Goal: Task Accomplishment & Management: Manage account settings

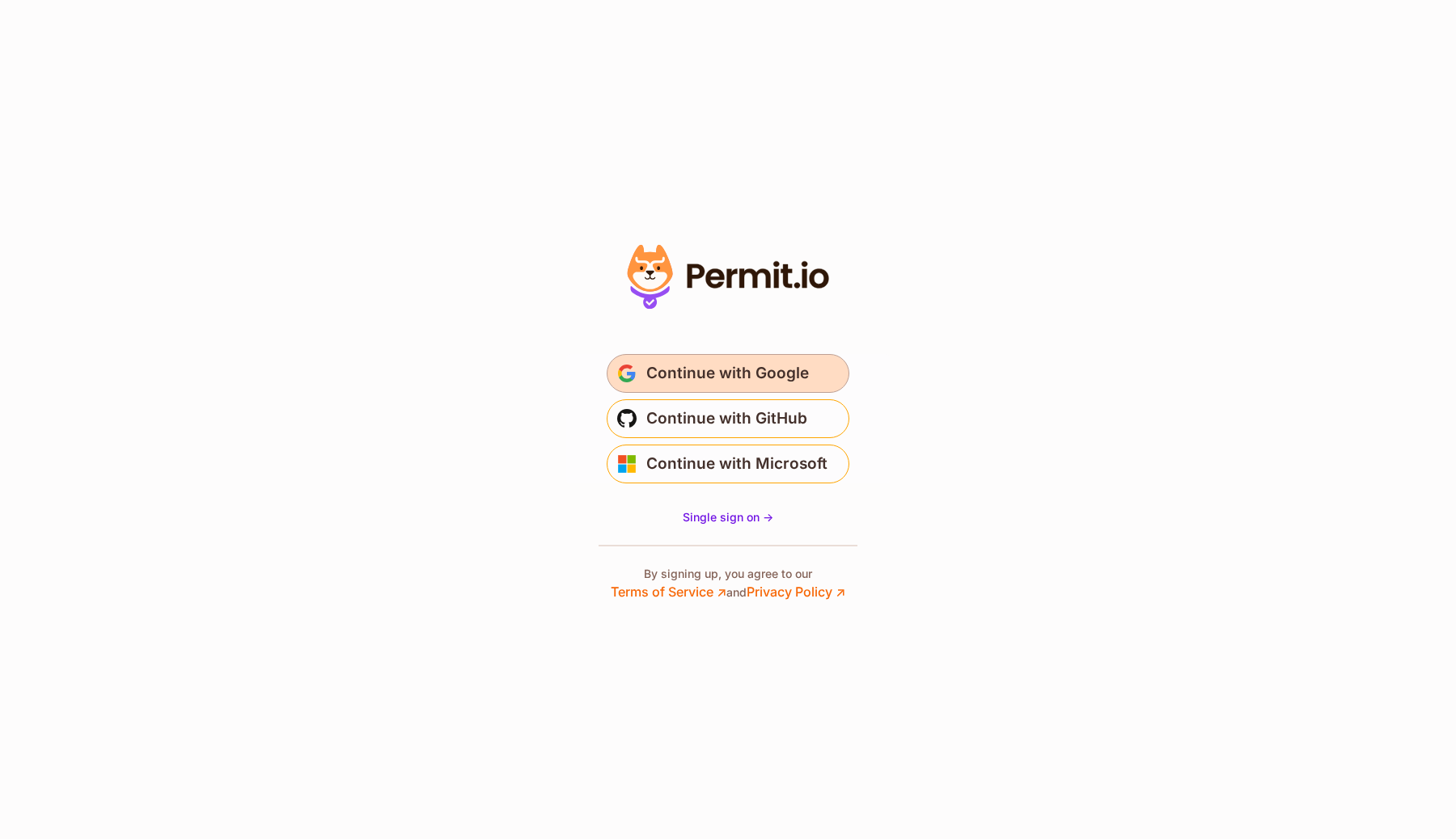
click at [774, 381] on span "Continue with Google" at bounding box center [728, 373] width 163 height 26
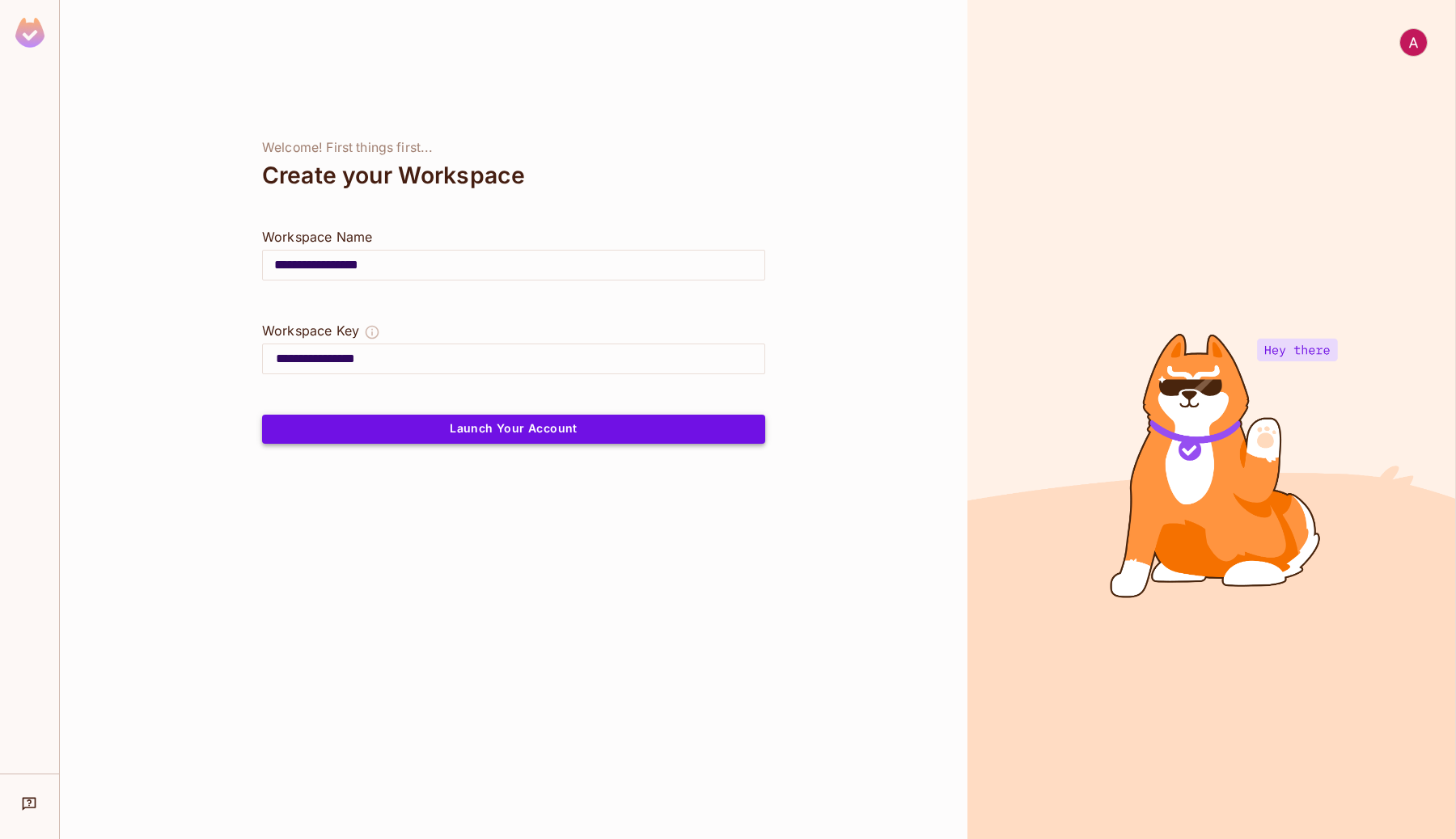
click at [564, 422] on button "Launch Your Account" at bounding box center [514, 429] width 503 height 29
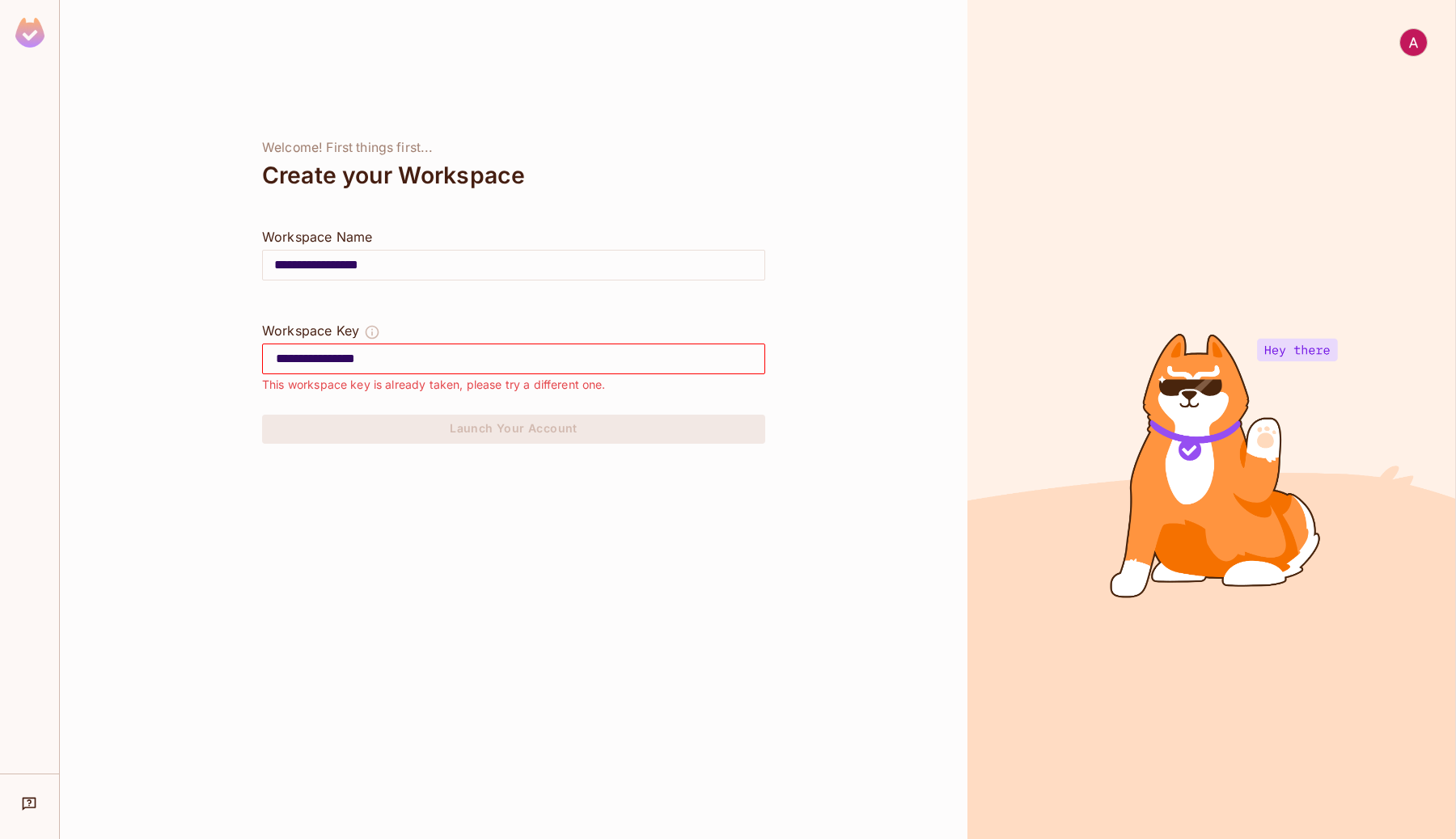
click at [433, 355] on input "**********" at bounding box center [520, 358] width 488 height 26
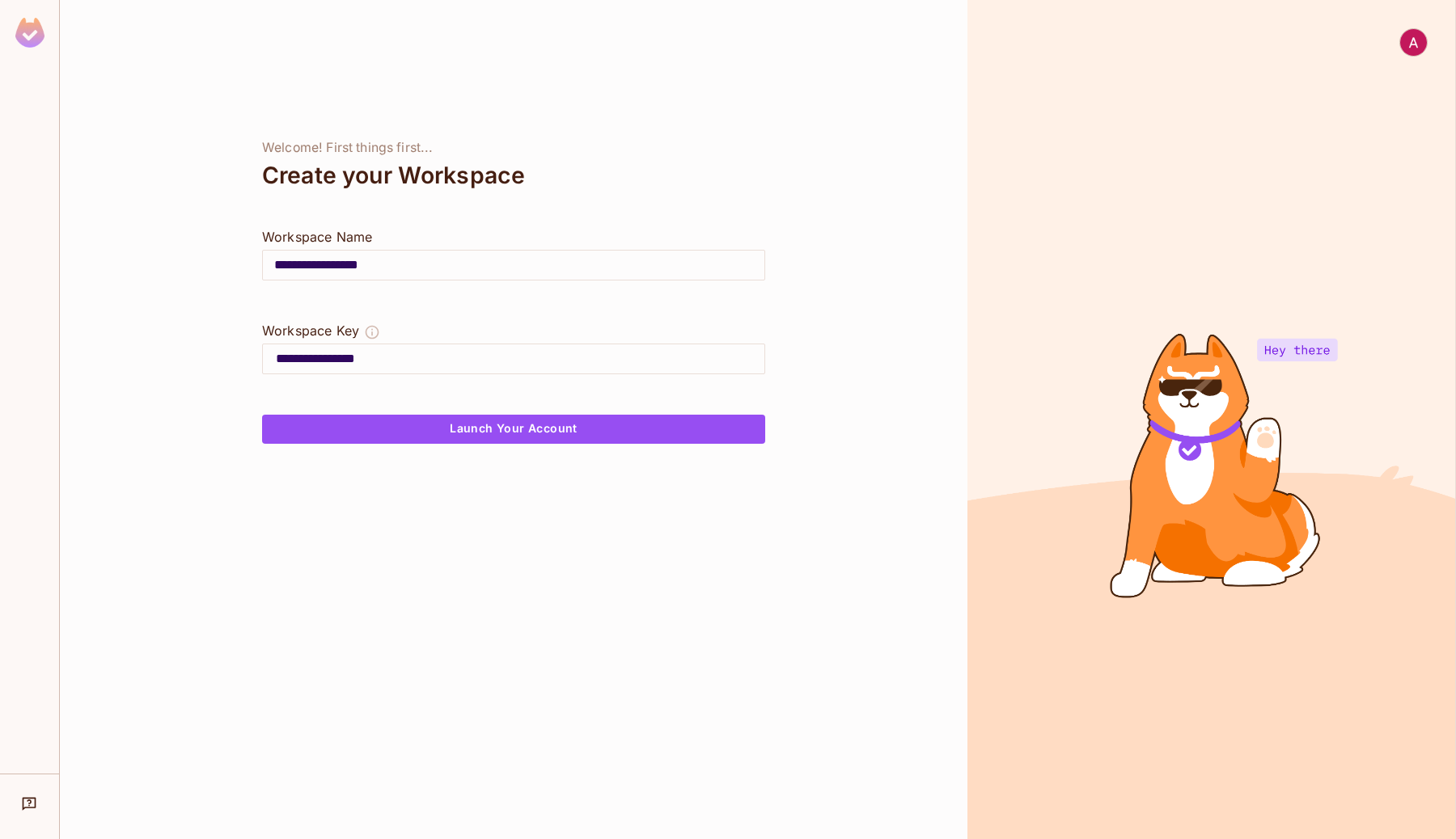
click at [353, 361] on input "**********" at bounding box center [520, 358] width 488 height 26
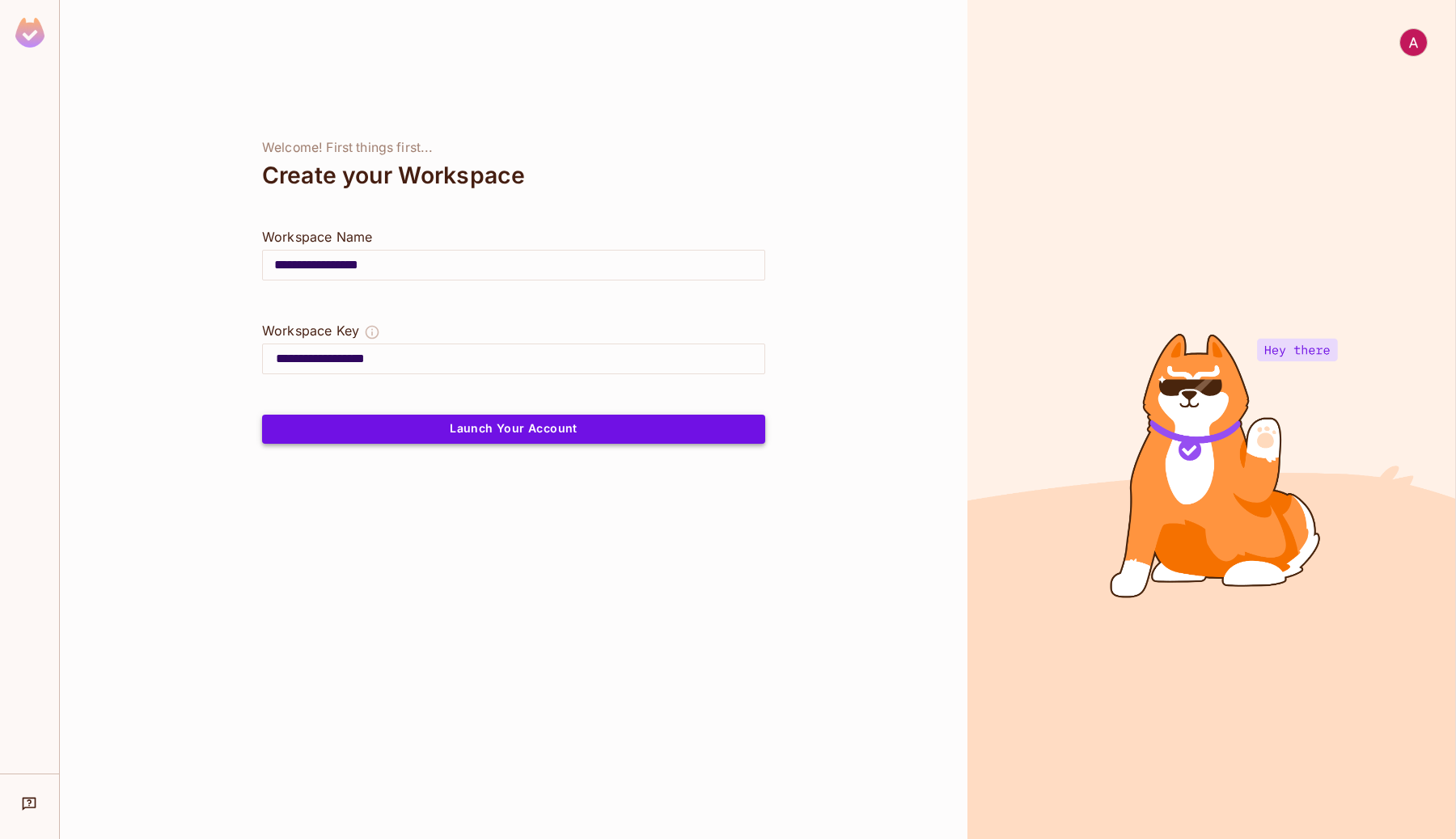
type input "**********"
click at [471, 432] on button "Launch Your Account" at bounding box center [514, 429] width 503 height 29
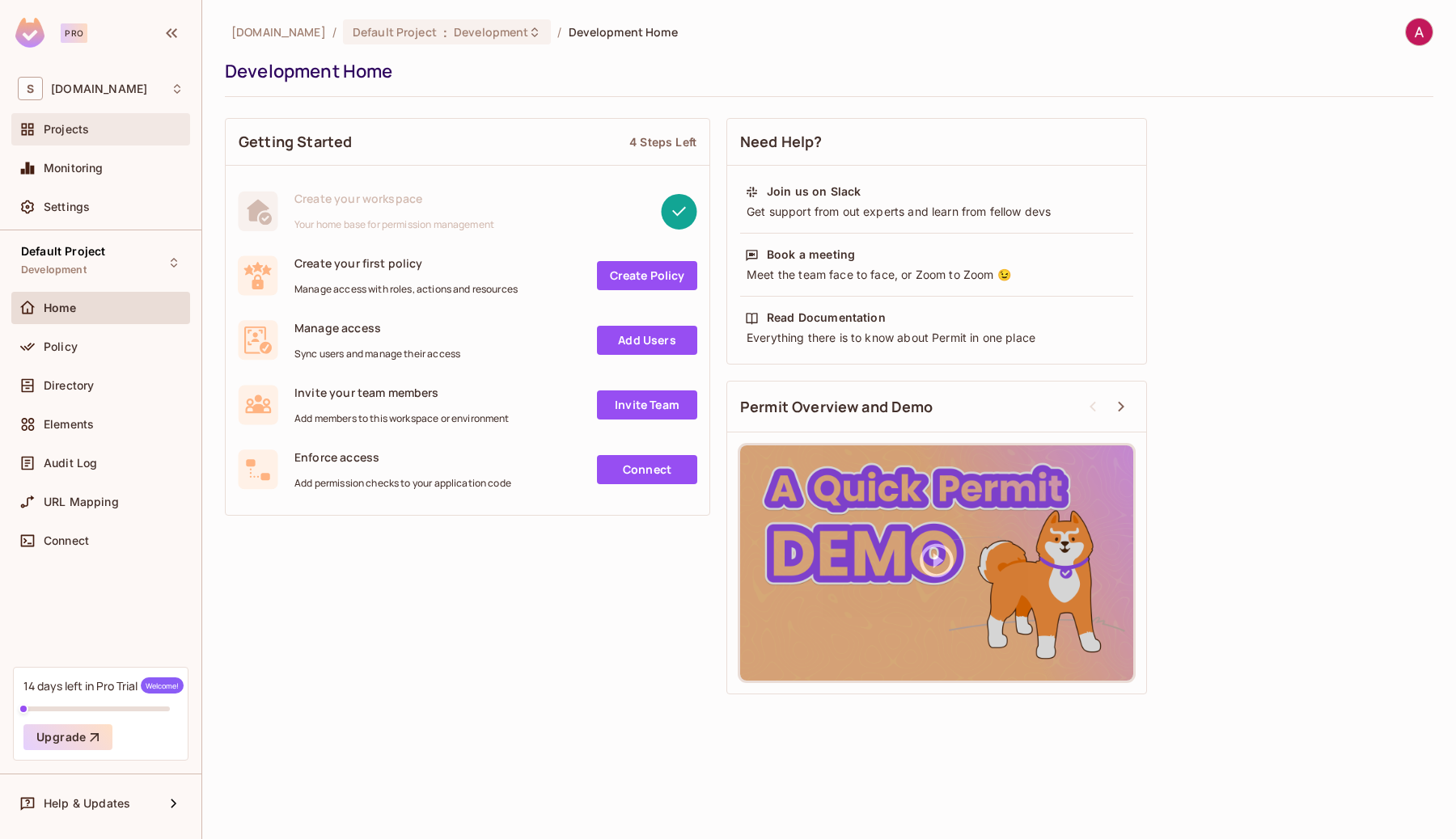
click at [85, 126] on span "Projects" at bounding box center [66, 130] width 45 height 13
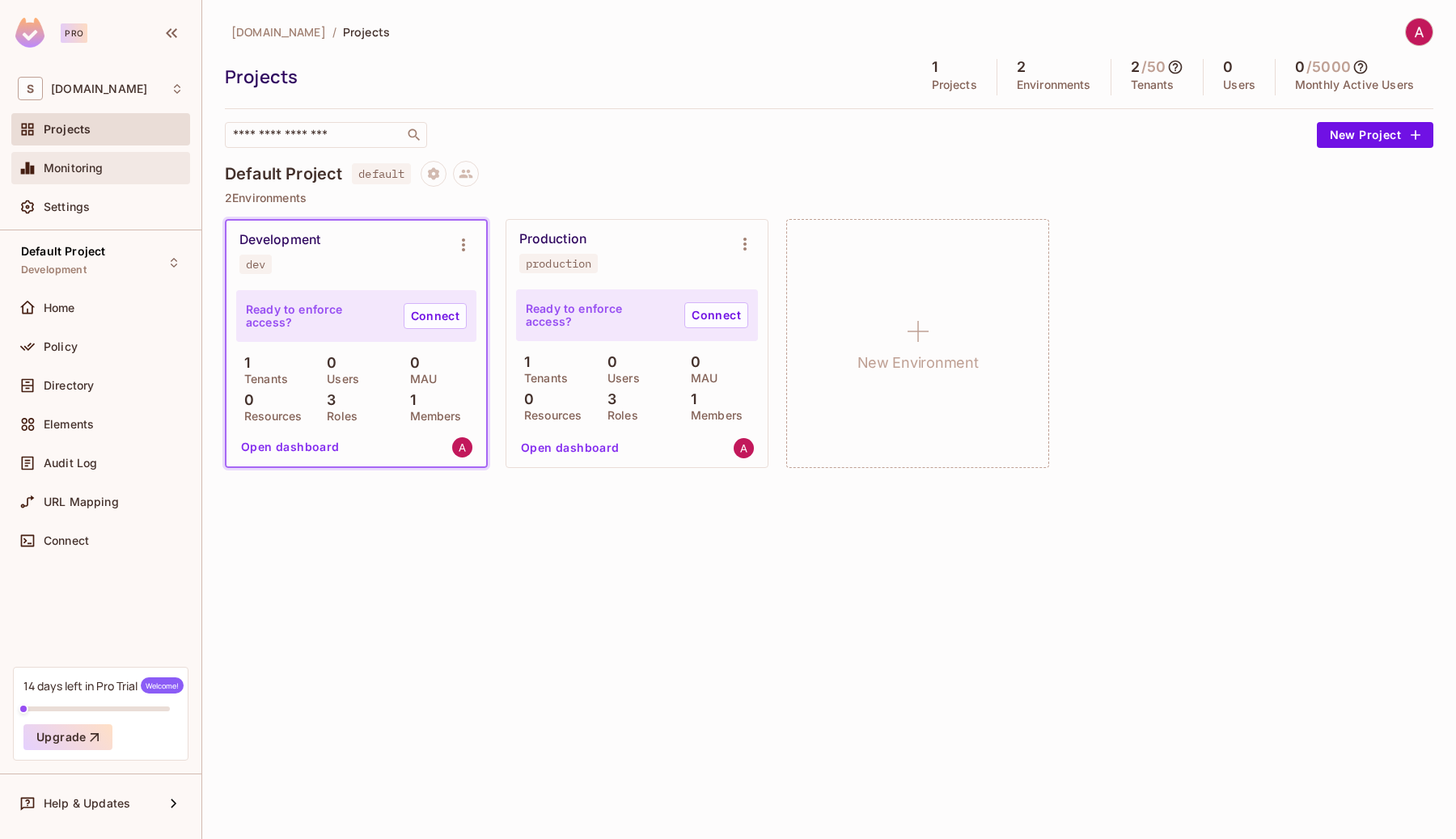
click at [85, 153] on div "Monitoring" at bounding box center [100, 168] width 179 height 32
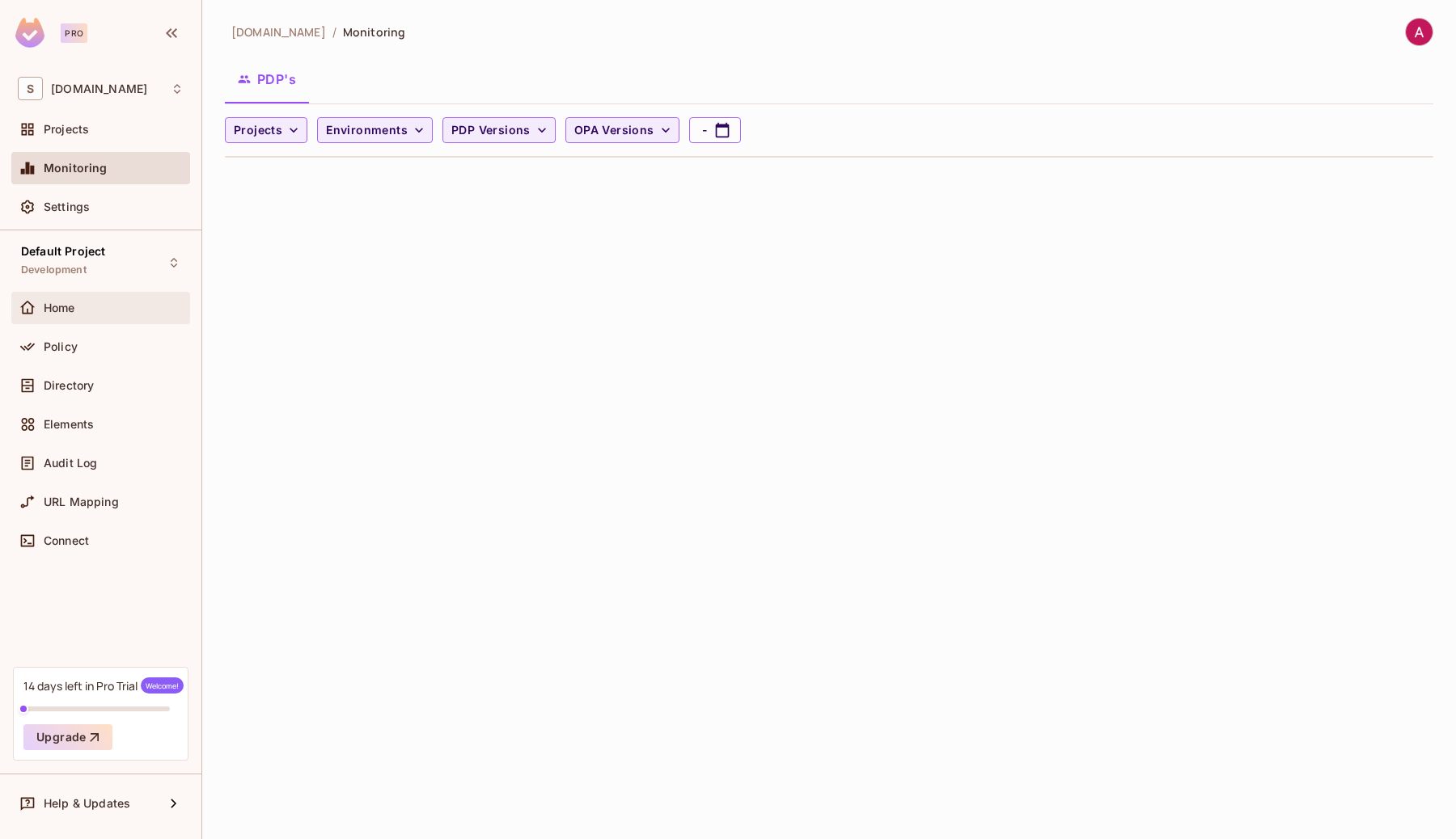
click at [70, 302] on span "Home" at bounding box center [59, 308] width 31 height 13
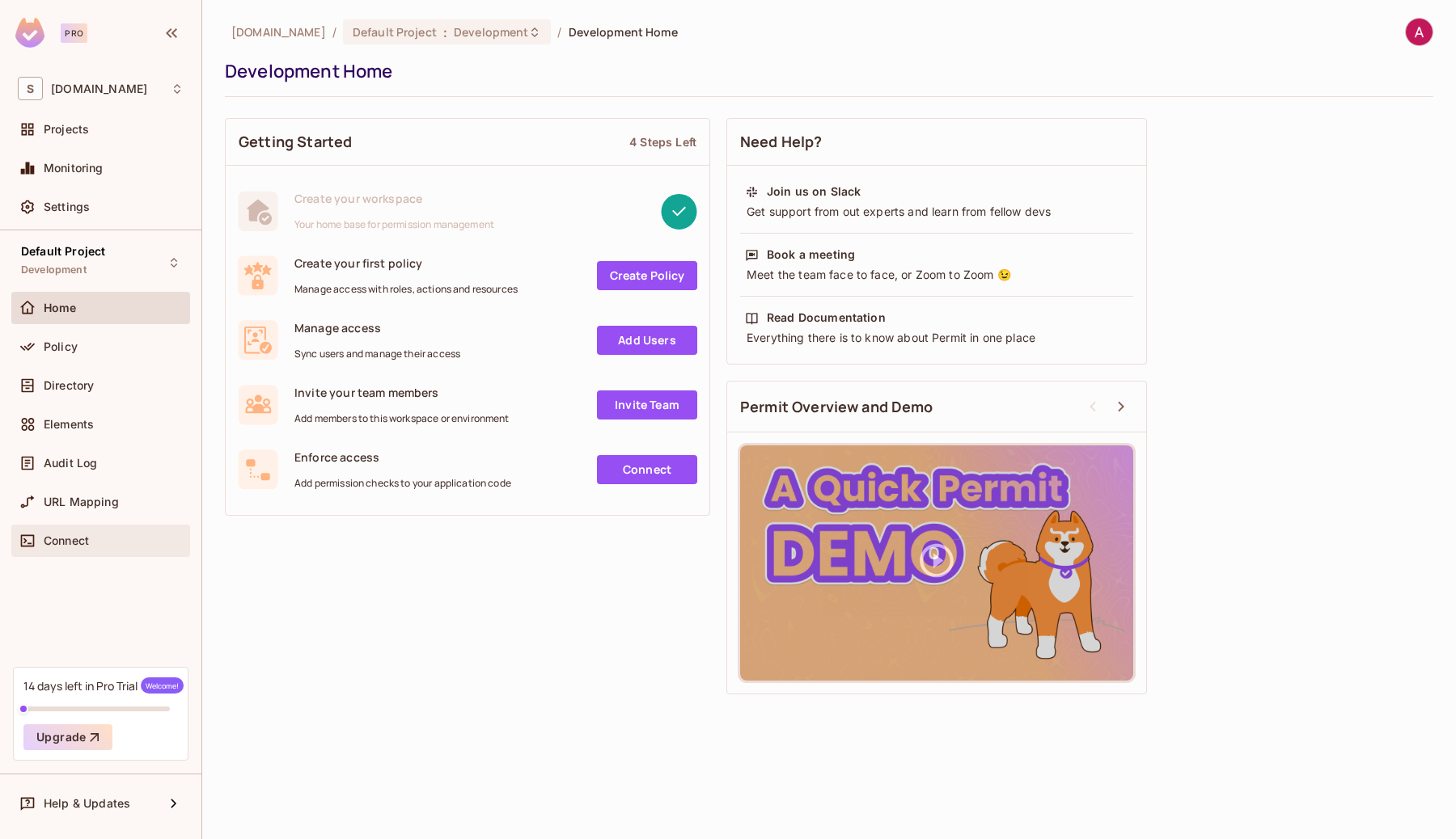
click at [81, 540] on span "Connect" at bounding box center [66, 541] width 45 height 13
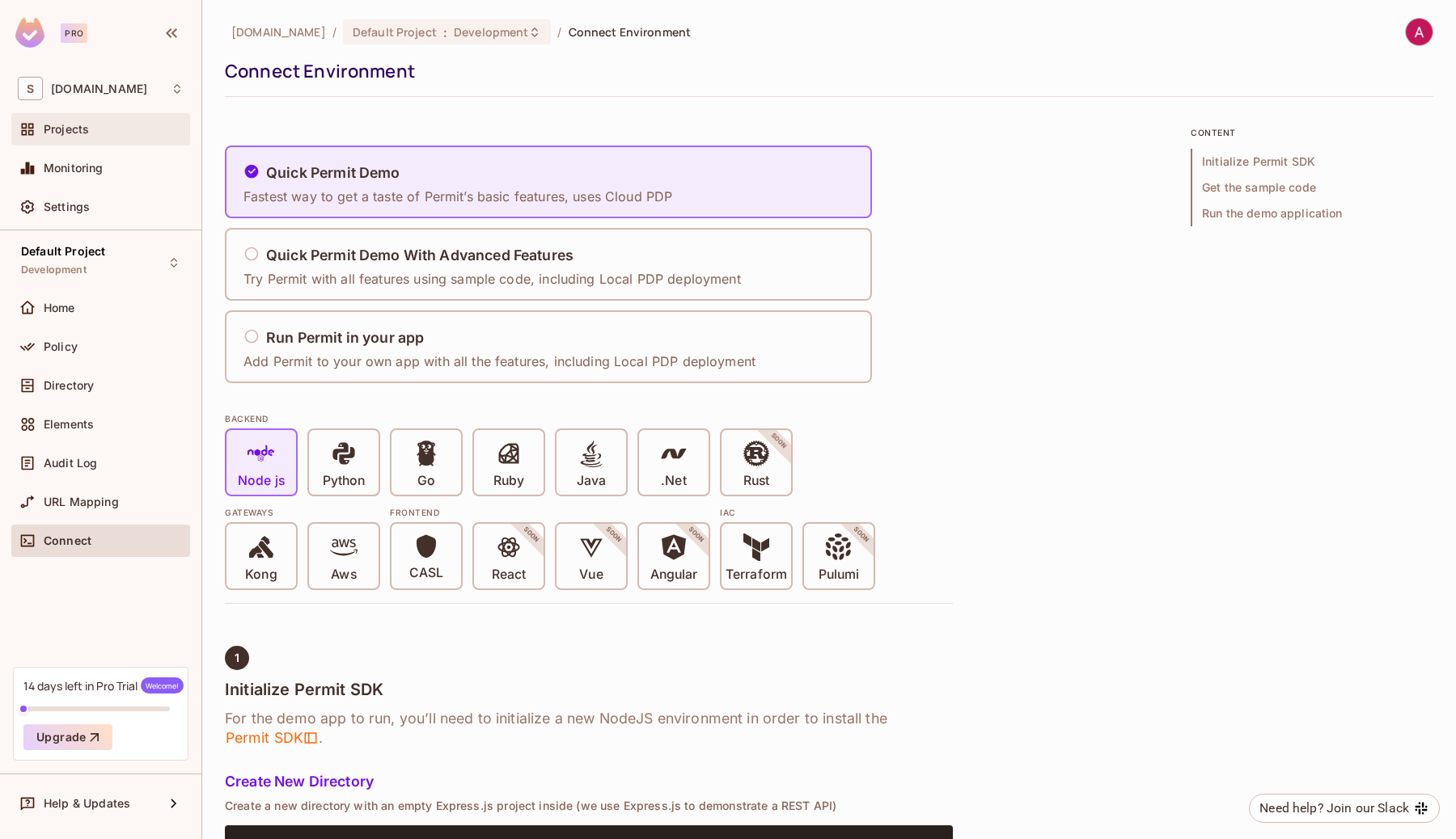
click at [65, 126] on span "Projects" at bounding box center [66, 130] width 45 height 13
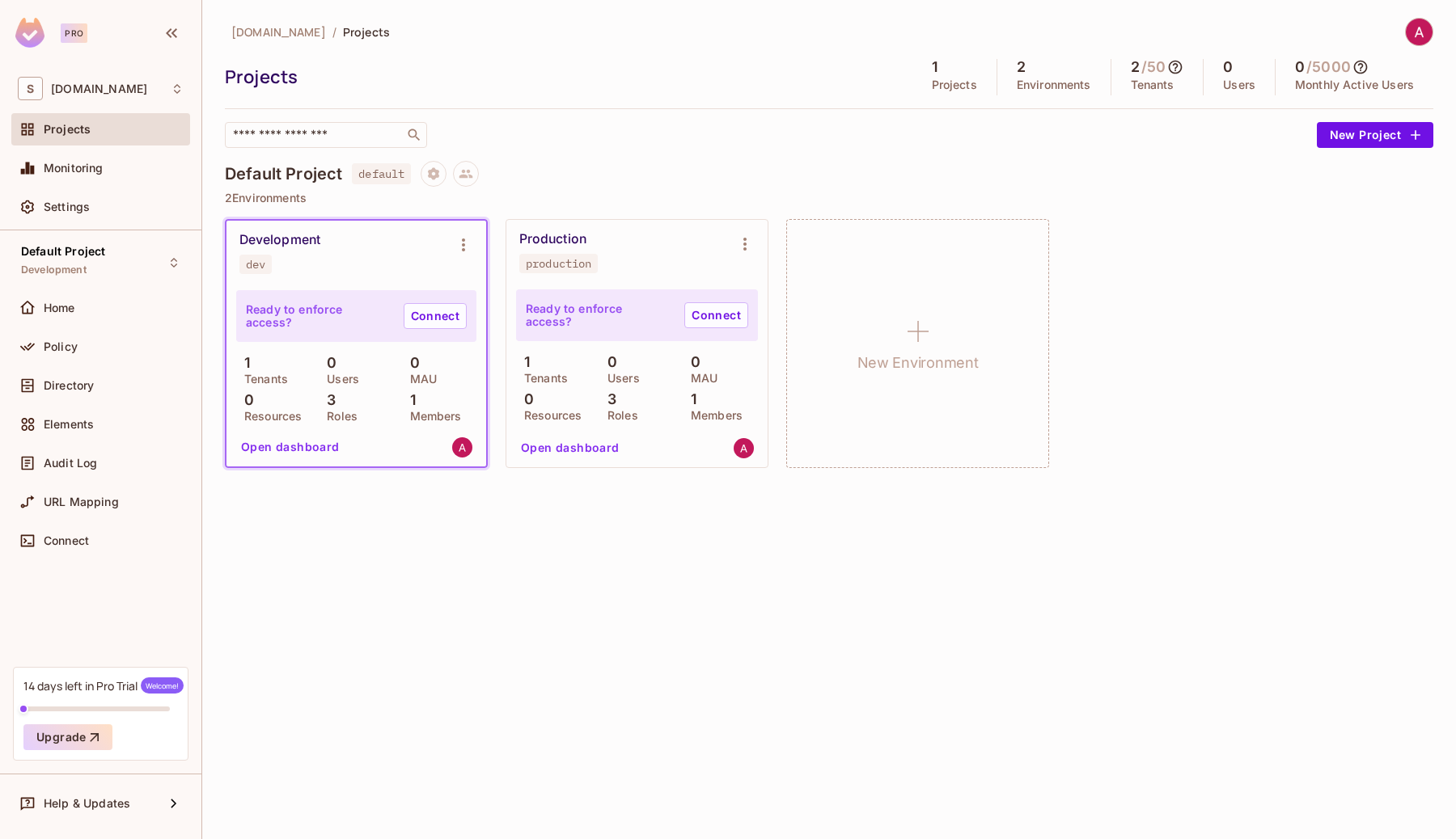
click at [1424, 40] on img at bounding box center [1419, 32] width 26 height 26
click at [1295, 374] on div at bounding box center [728, 419] width 1456 height 839
click at [58, 88] on span "[DOMAIN_NAME]" at bounding box center [99, 89] width 96 height 13
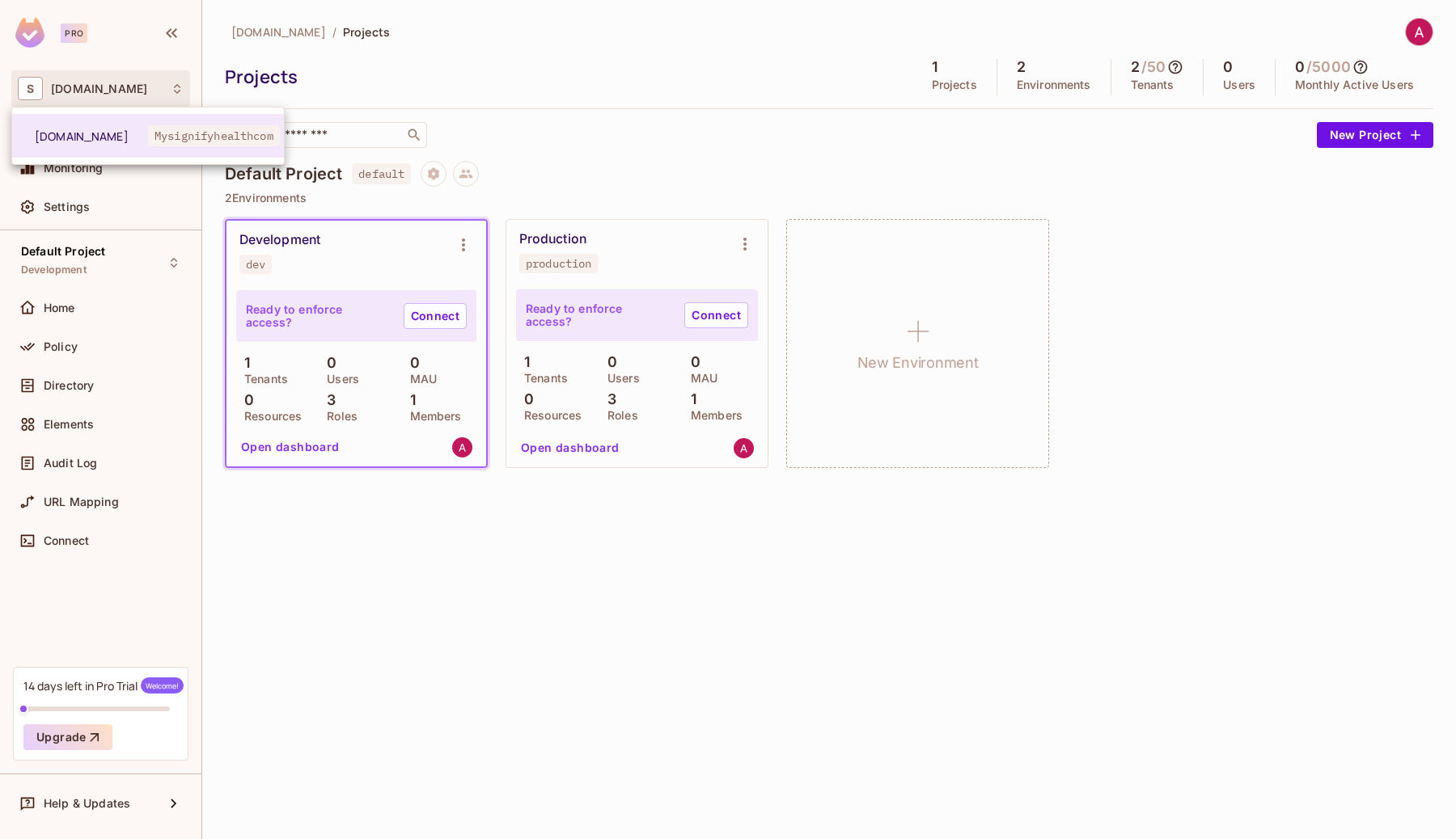
click at [450, 41] on div at bounding box center [728, 419] width 1456 height 839
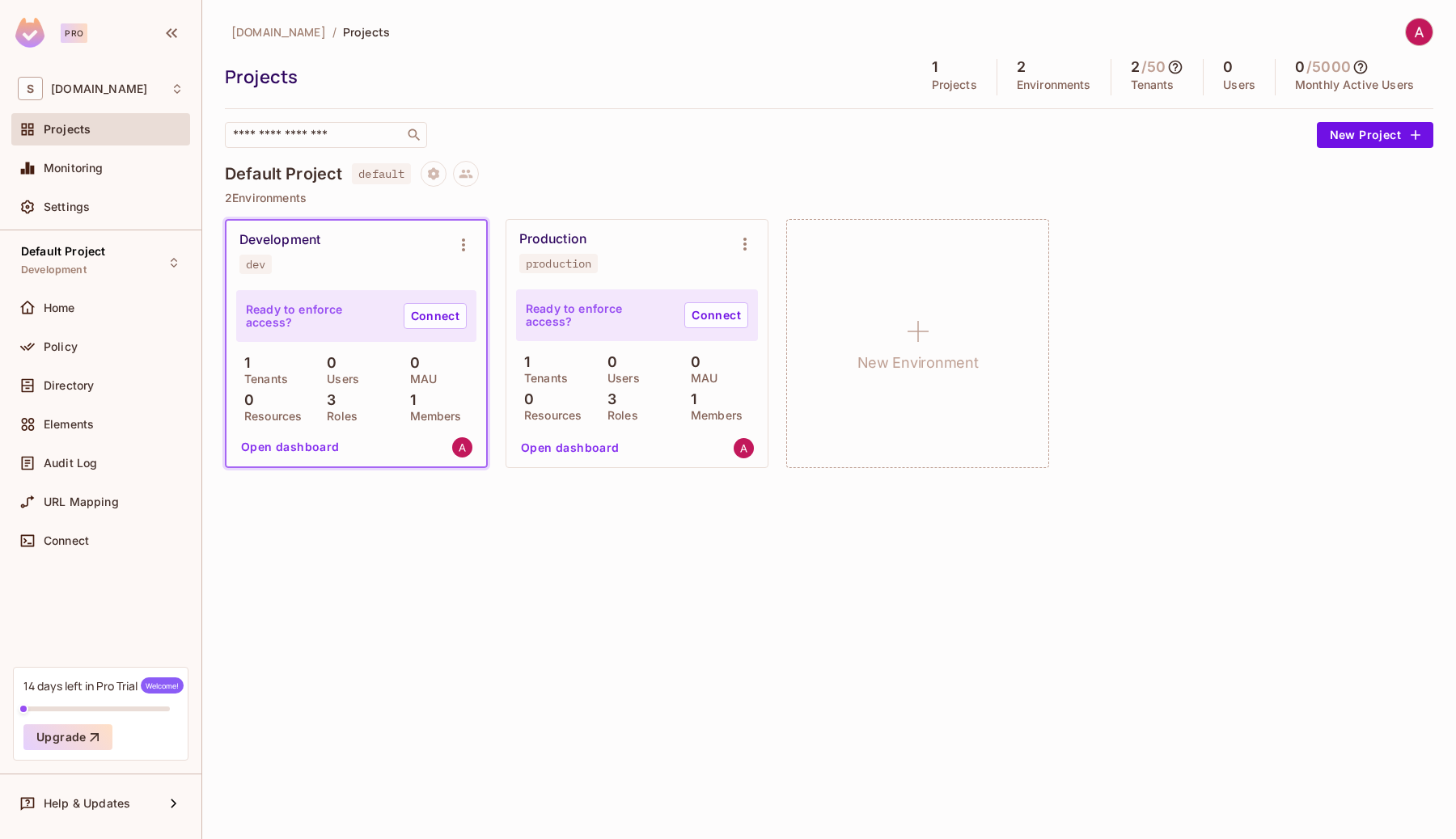
click at [102, 123] on div "Projects" at bounding box center [114, 130] width 140 height 13
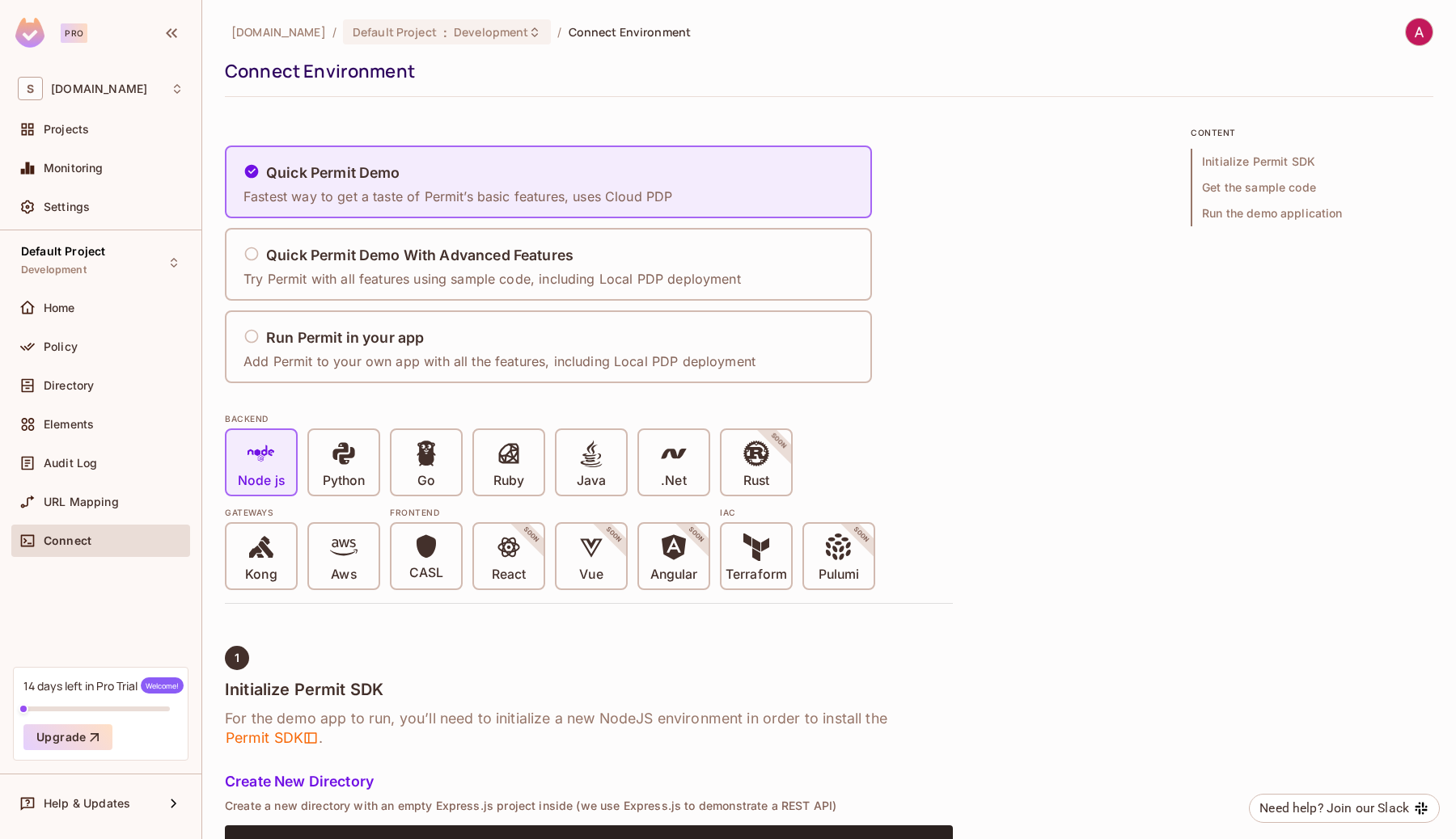
click at [1425, 26] on img at bounding box center [1419, 32] width 26 height 26
click at [788, 34] on div at bounding box center [728, 419] width 1456 height 839
click at [1421, 36] on img at bounding box center [1419, 32] width 26 height 26
click at [164, 262] on div at bounding box center [728, 419] width 1456 height 839
click at [176, 263] on icon at bounding box center [174, 263] width 13 height 13
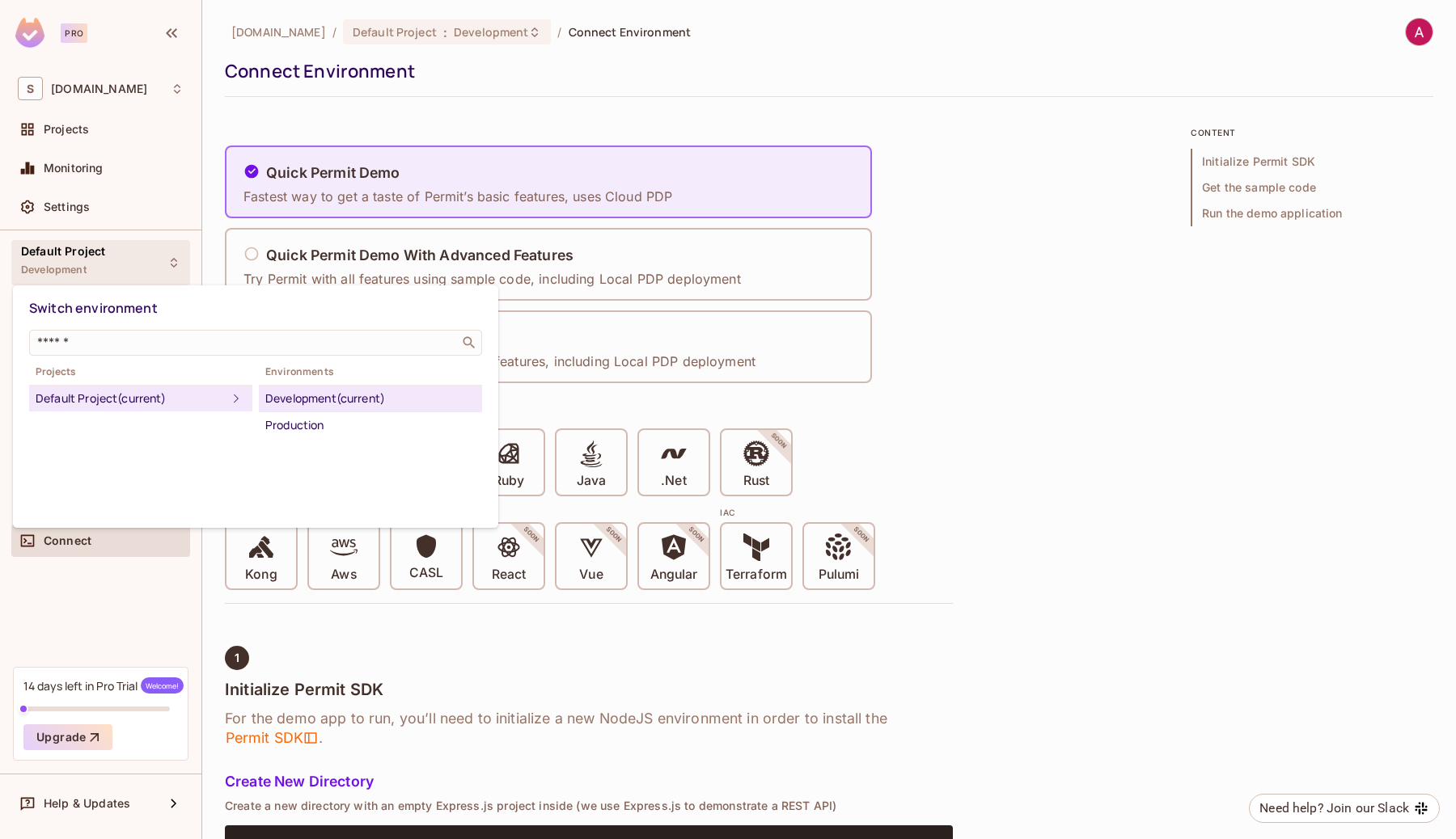
click at [812, 74] on div at bounding box center [728, 419] width 1456 height 839
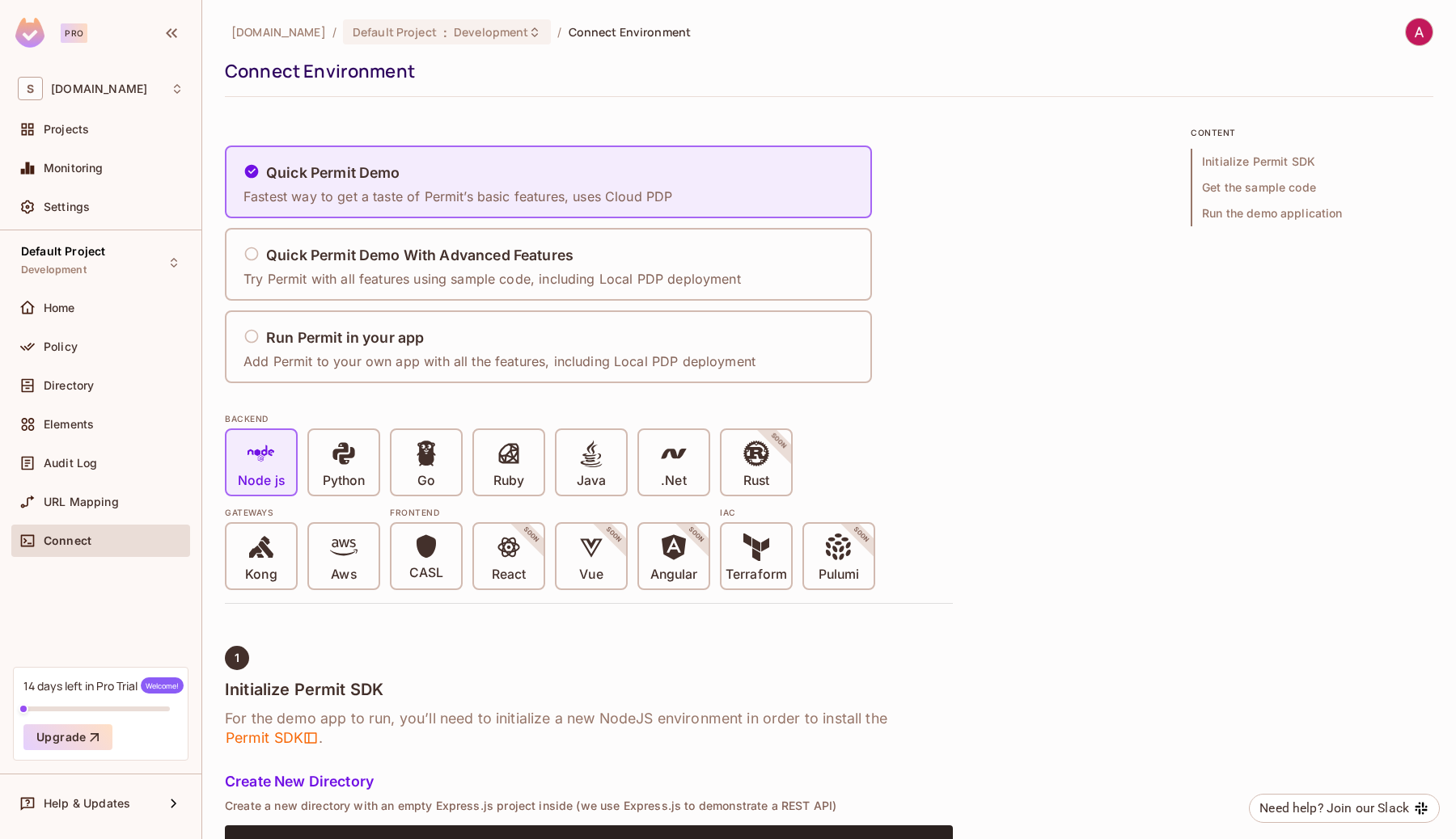
click at [1413, 35] on img at bounding box center [1419, 32] width 26 height 26
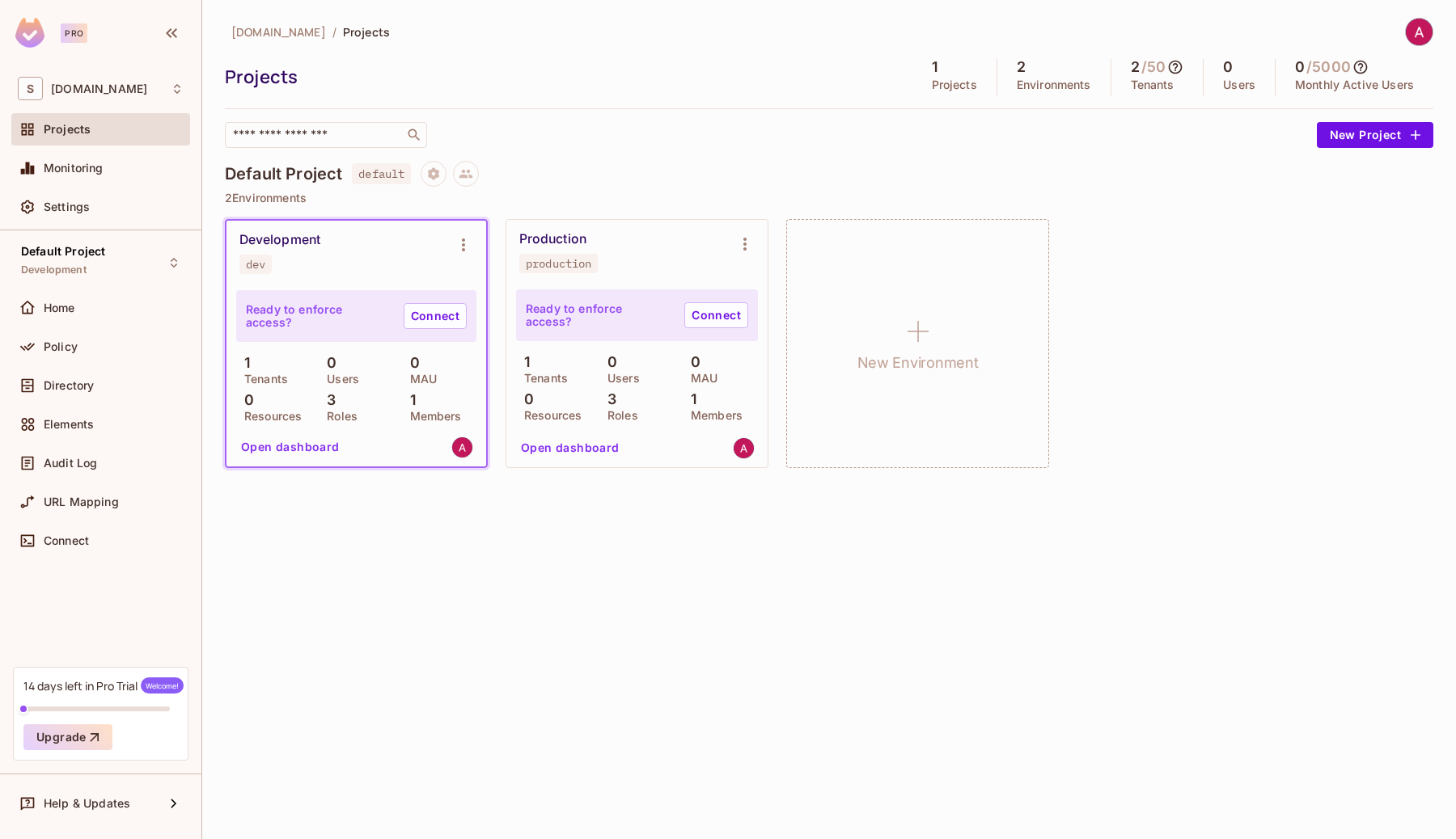
click at [654, 92] on div "Projects 1 Projects 2 Environments 2 / 50 Tenants 0 Users 0 / 5000 Monthly Acti…" at bounding box center [829, 77] width 1208 height 36
click at [174, 28] on icon "button" at bounding box center [171, 33] width 20 height 20
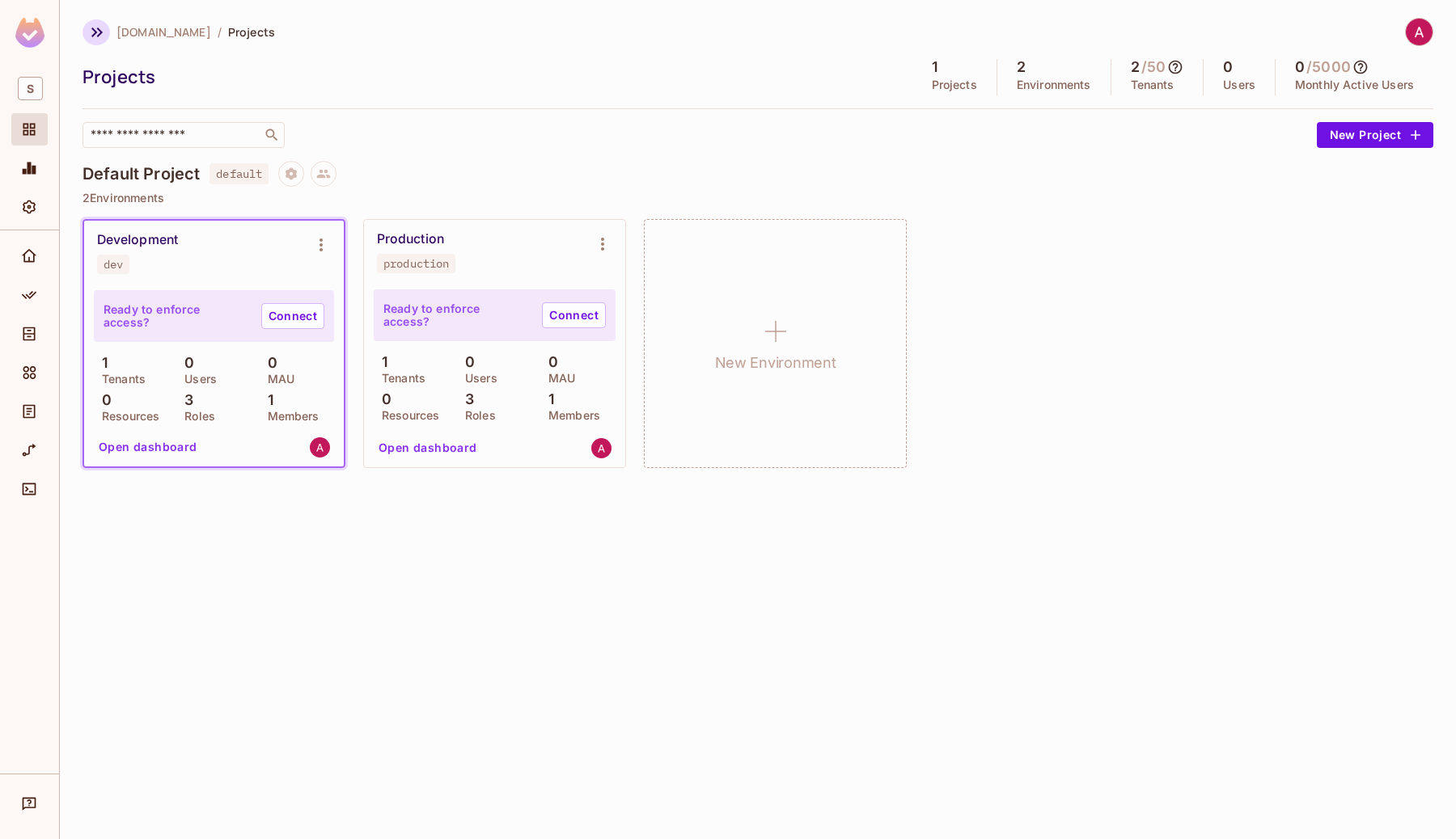
click at [91, 38] on icon "button" at bounding box center [96, 32] width 20 height 20
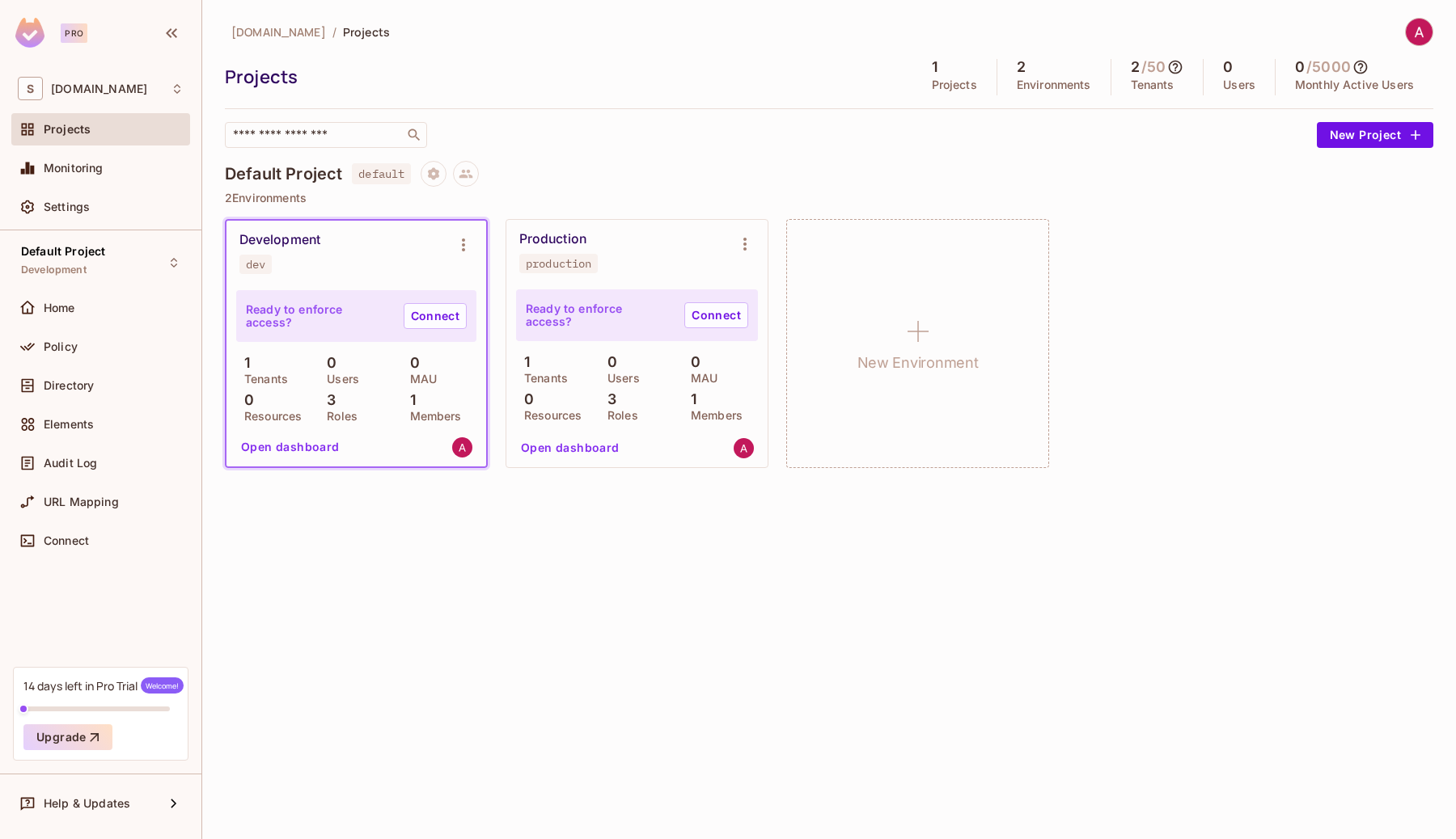
click at [1432, 37] on div at bounding box center [1412, 32] width 43 height 28
click at [1420, 30] on img at bounding box center [1419, 32] width 26 height 26
click at [1181, 41] on div at bounding box center [728, 419] width 1456 height 839
click at [1038, 74] on div "2 Environments" at bounding box center [1054, 77] width 114 height 36
drag, startPoint x: 1009, startPoint y: 60, endPoint x: 1114, endPoint y: 114, distance: 118.1
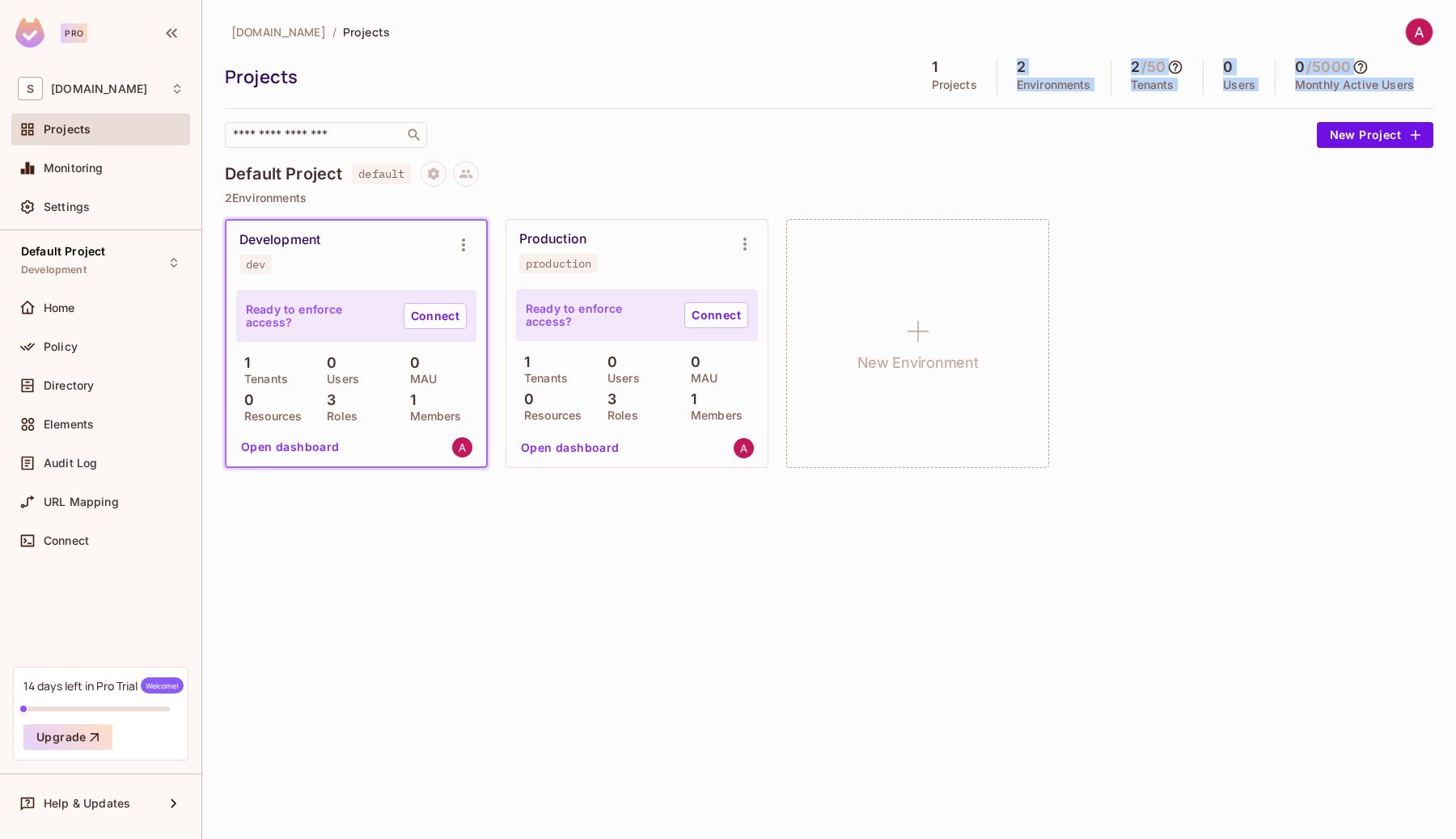
click at [1114, 114] on div "signifyhealth.com / Projects Projects 1 Projects 2 Environments 2 / 50 Tenants …" at bounding box center [829, 83] width 1208 height 131
click at [702, 40] on div "signifyhealth.com / Projects" at bounding box center [829, 32] width 1208 height 28
click at [64, 307] on span "Home" at bounding box center [59, 308] width 31 height 13
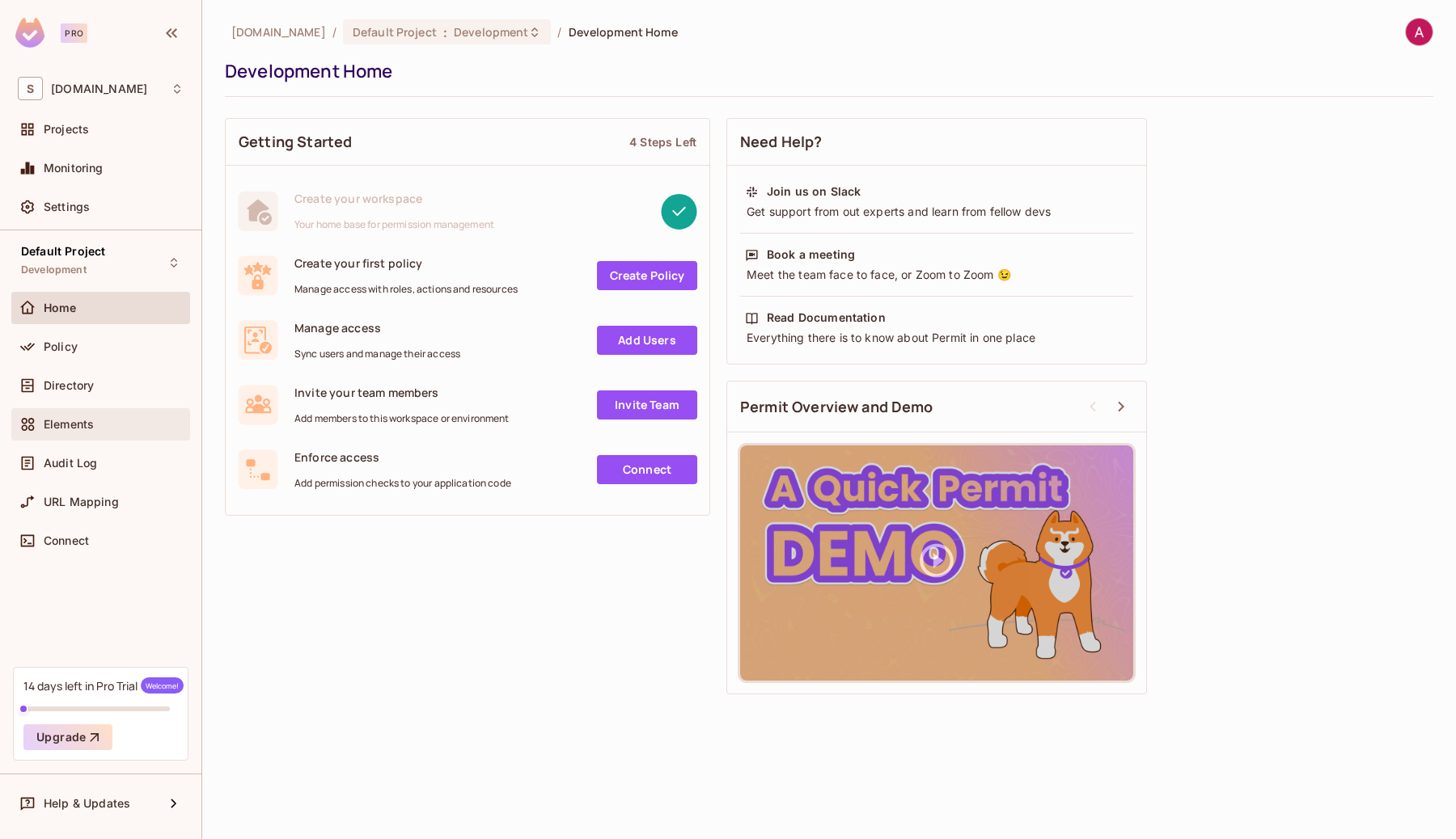
click at [73, 410] on div "Elements" at bounding box center [100, 425] width 179 height 32
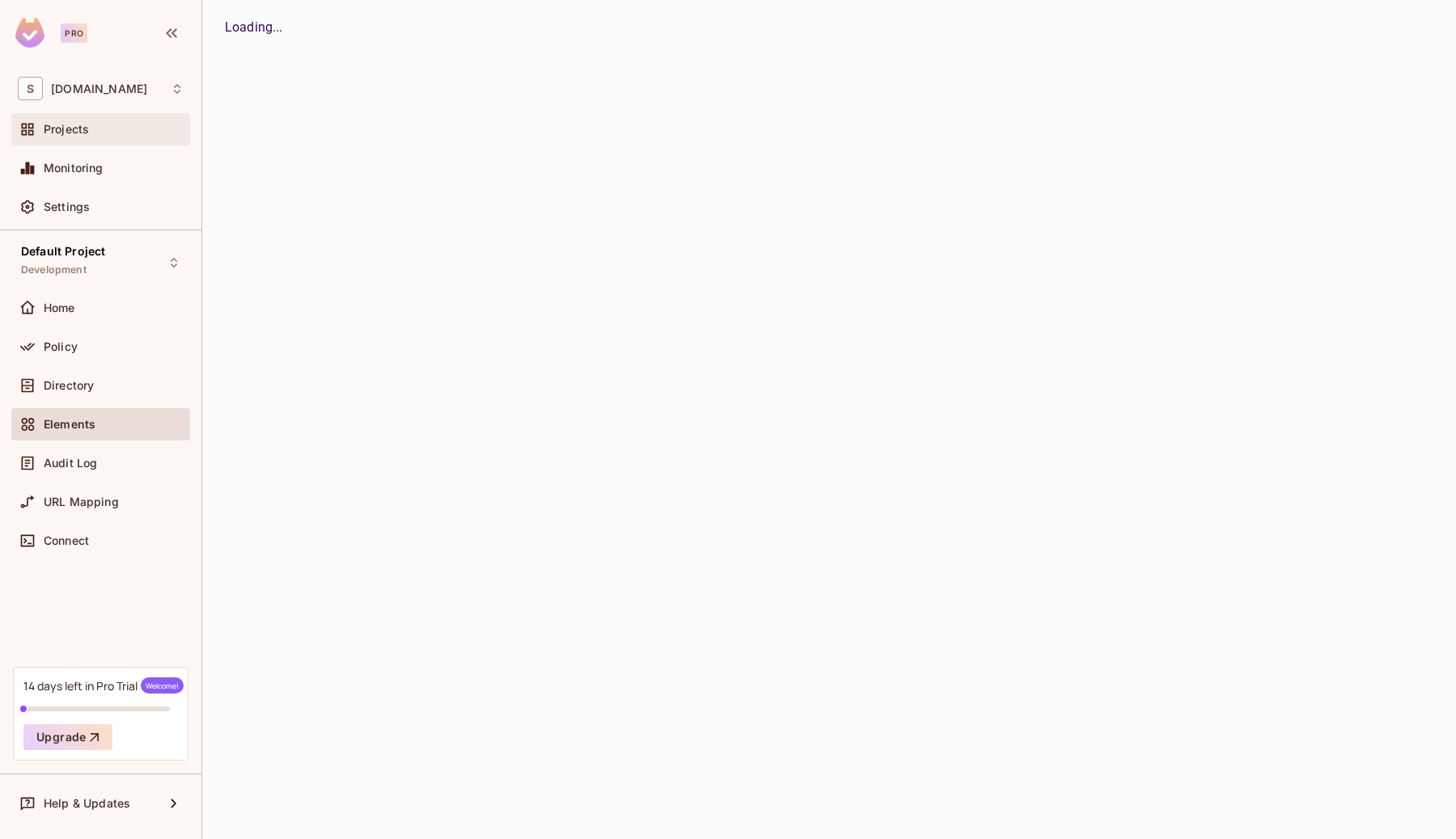
click at [79, 126] on span "Projects" at bounding box center [66, 130] width 45 height 13
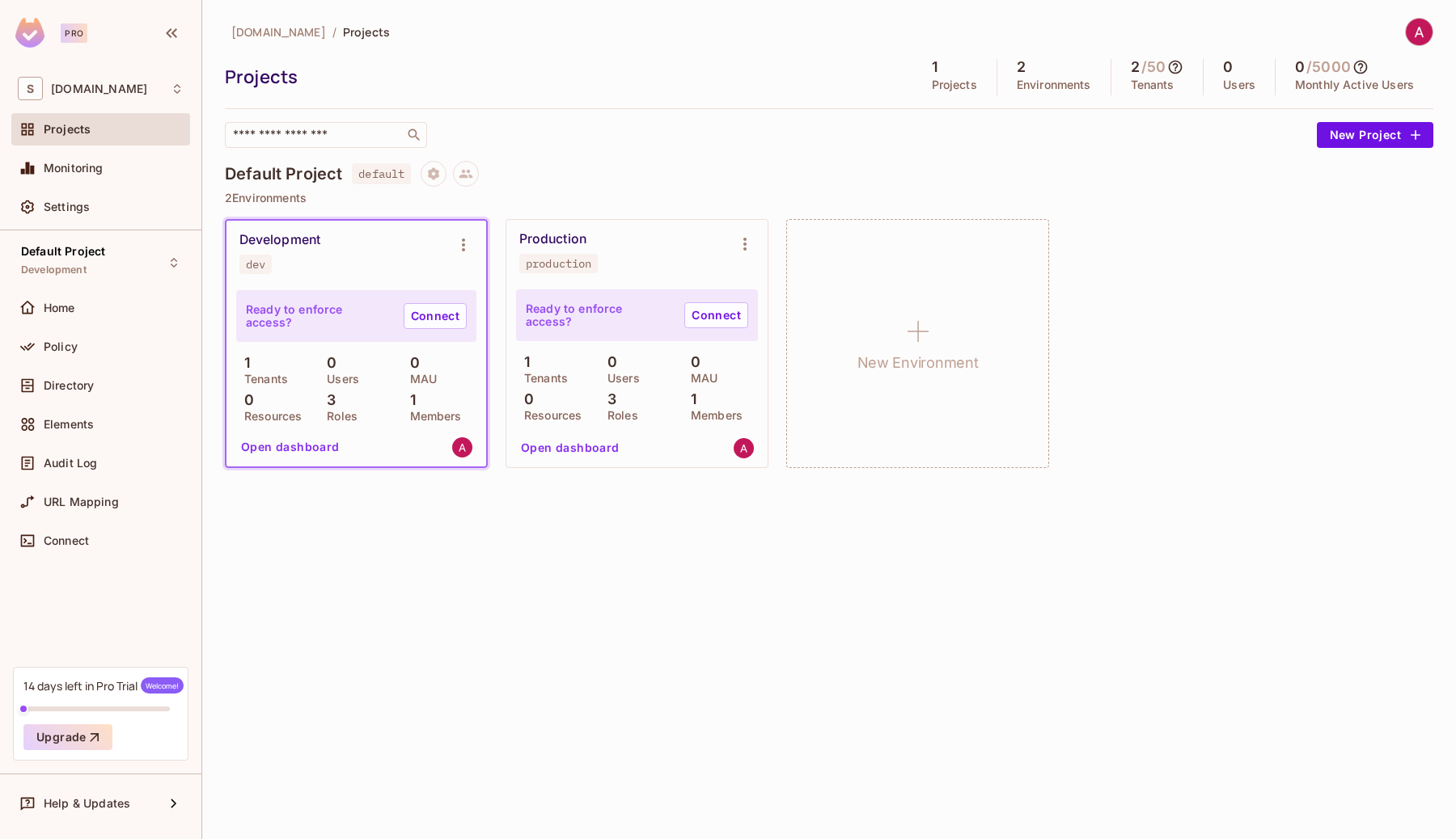
click at [635, 265] on div "Production production" at bounding box center [623, 253] width 209 height 42
click at [735, 238] on icon "Environment settings" at bounding box center [745, 244] width 20 height 20
click at [790, 375] on div "Edit Environment" at bounding box center [835, 382] width 92 height 16
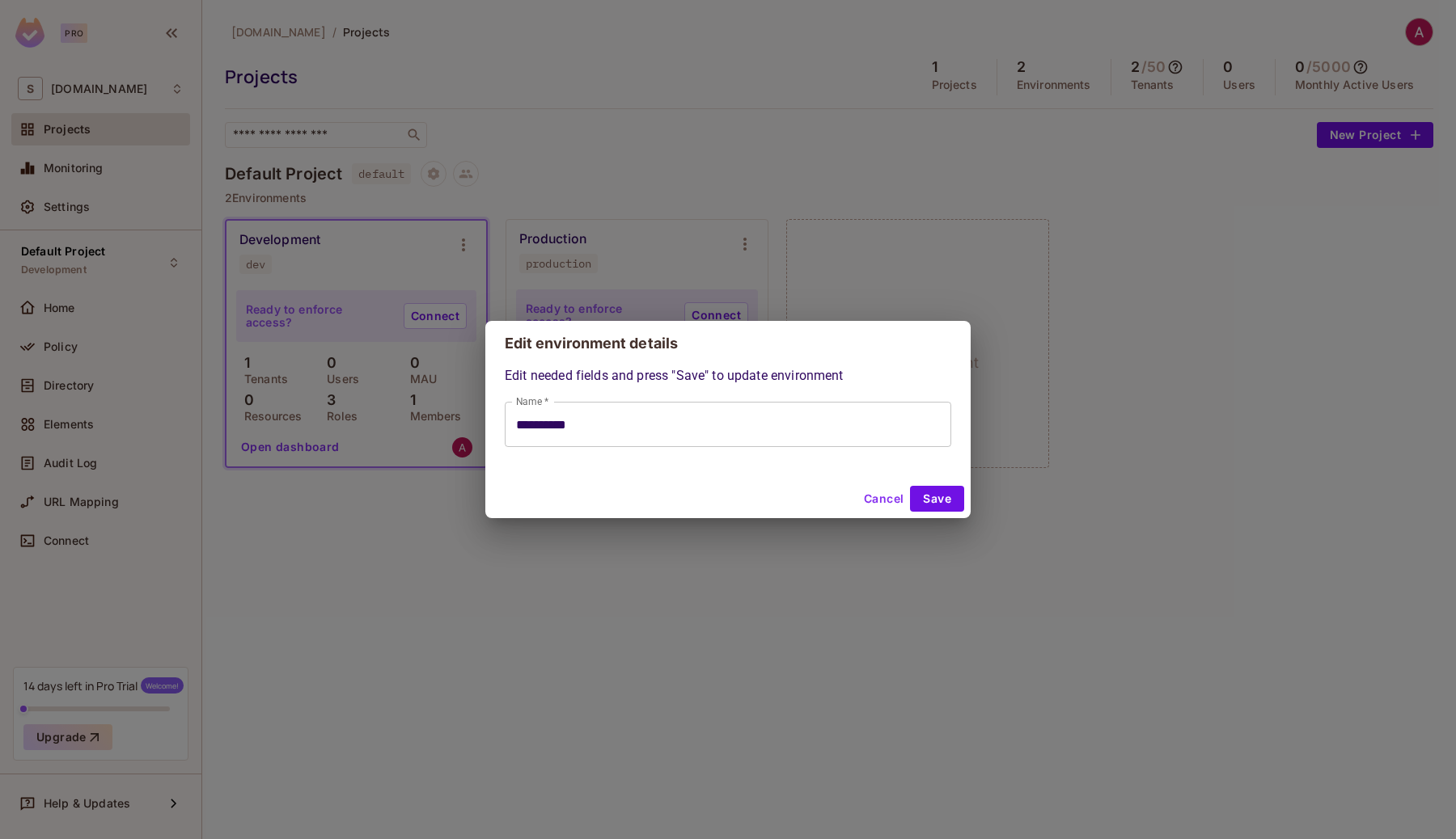
click at [701, 241] on div "**********" at bounding box center [728, 419] width 1456 height 839
type input "**********"
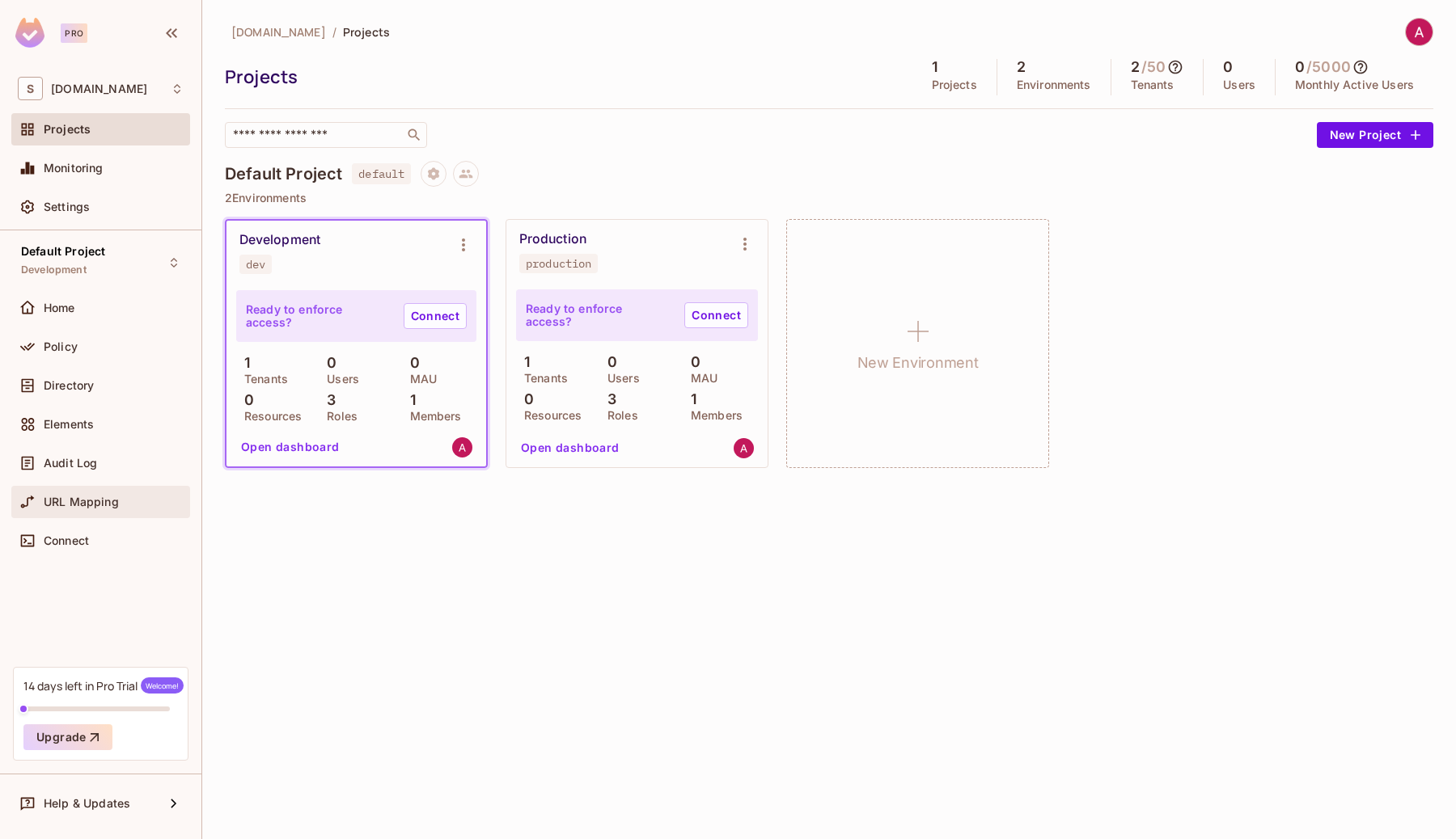
click at [66, 499] on span "URL Mapping" at bounding box center [81, 502] width 76 height 13
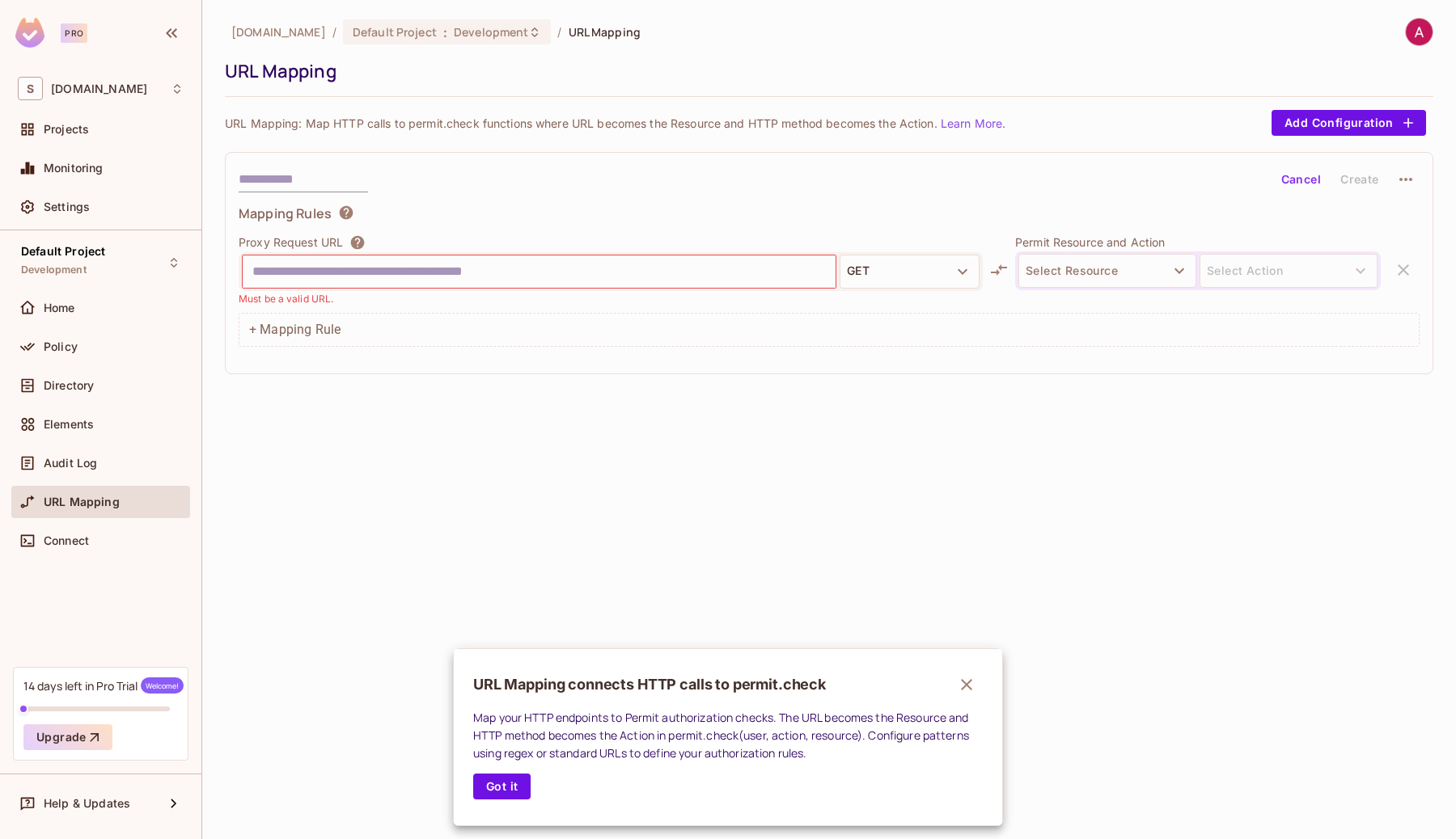
click at [66, 463] on div at bounding box center [728, 419] width 1456 height 839
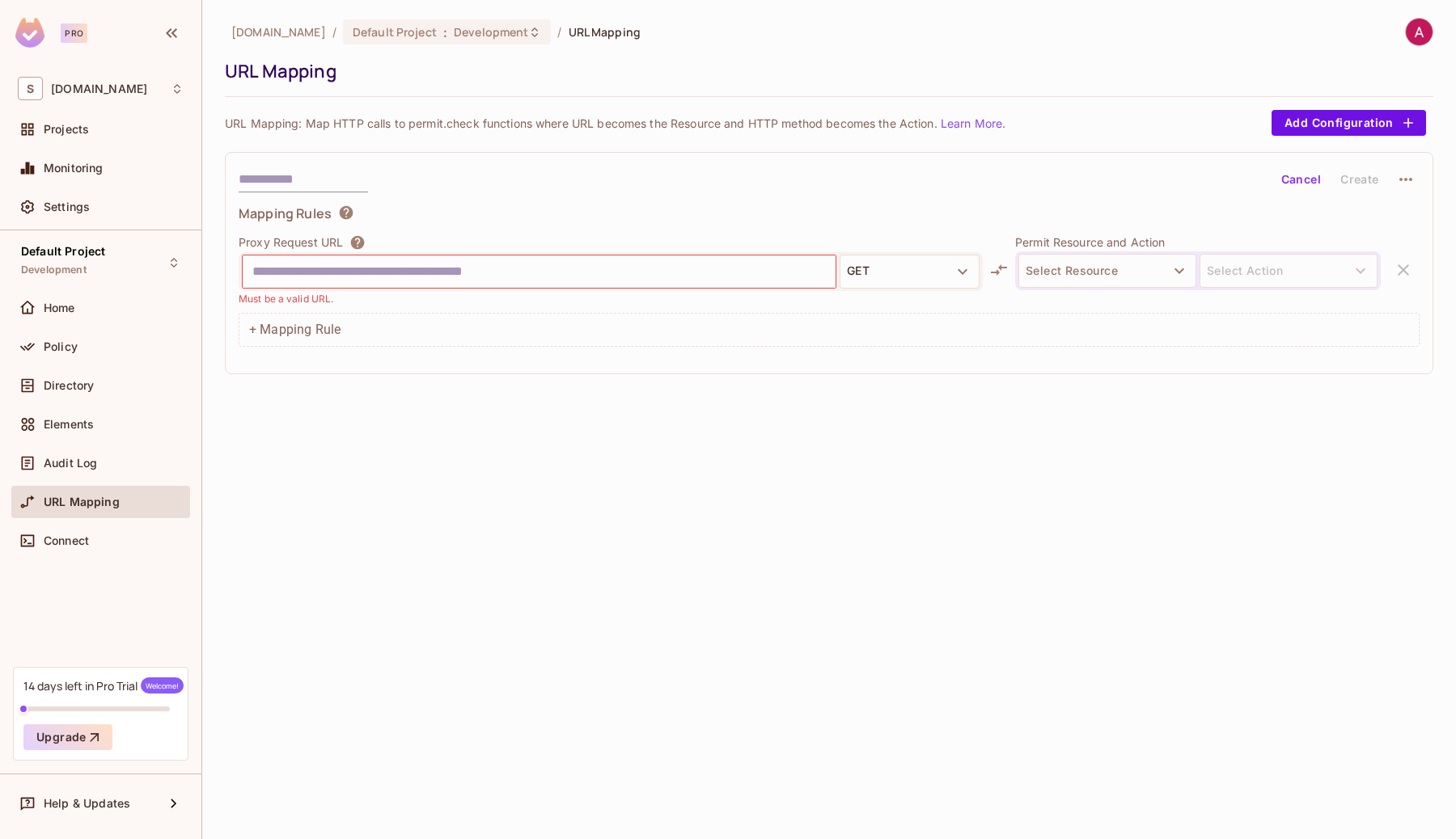
click at [66, 463] on span "Audit Log" at bounding box center [70, 463] width 53 height 13
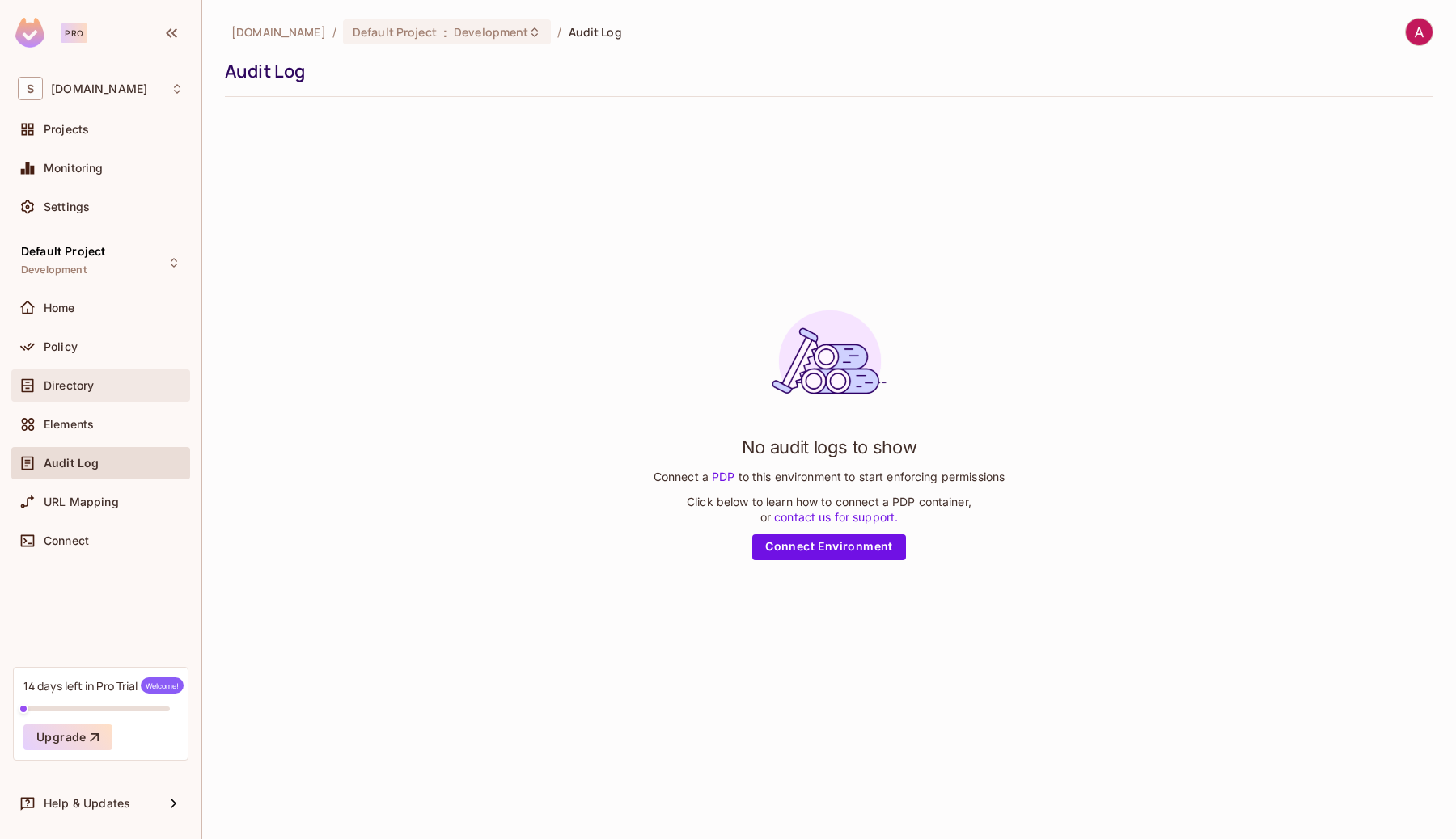
click at [62, 396] on div "Directory" at bounding box center [100, 386] width 179 height 32
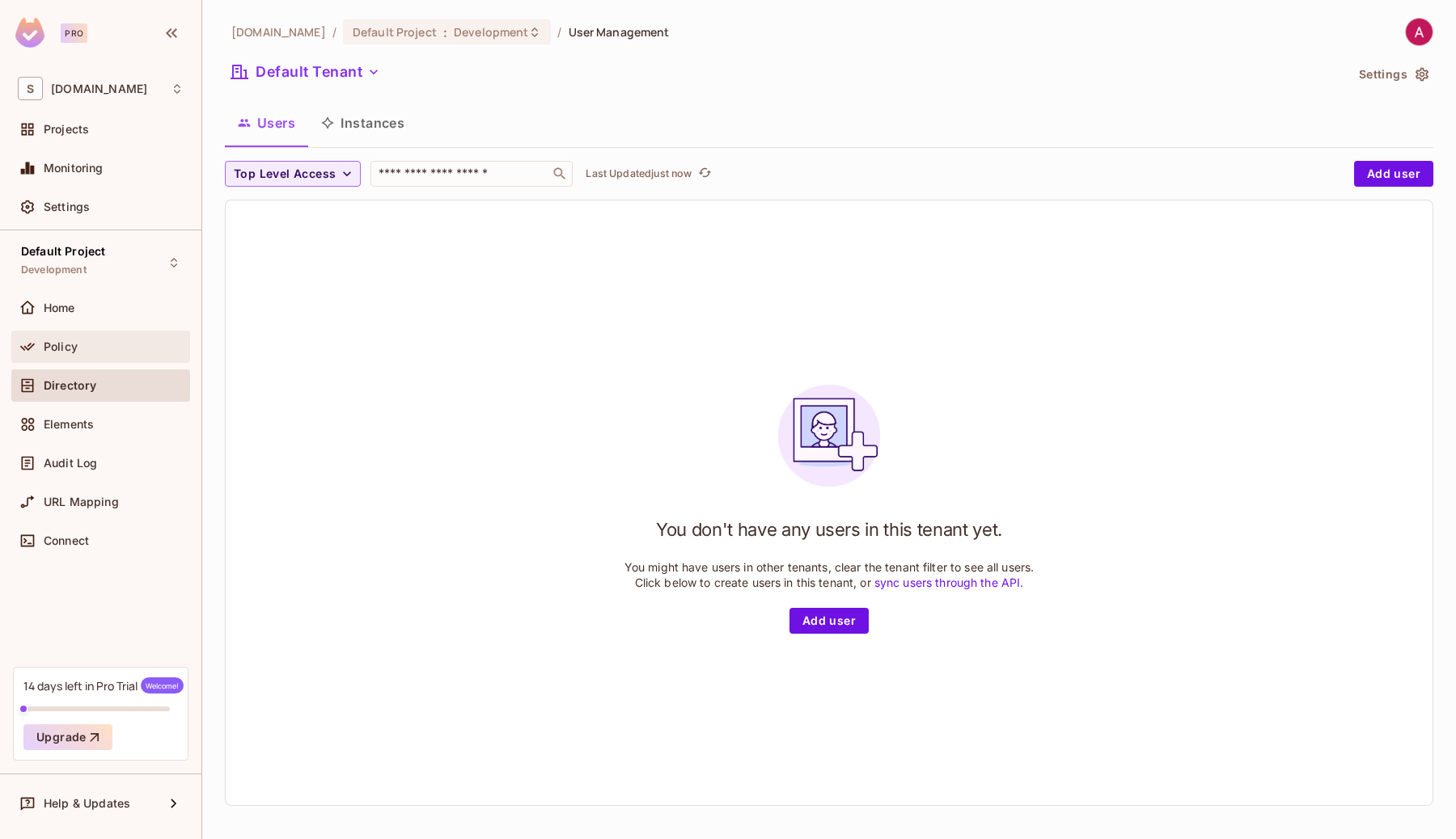
click at [62, 346] on span "Policy" at bounding box center [61, 347] width 34 height 13
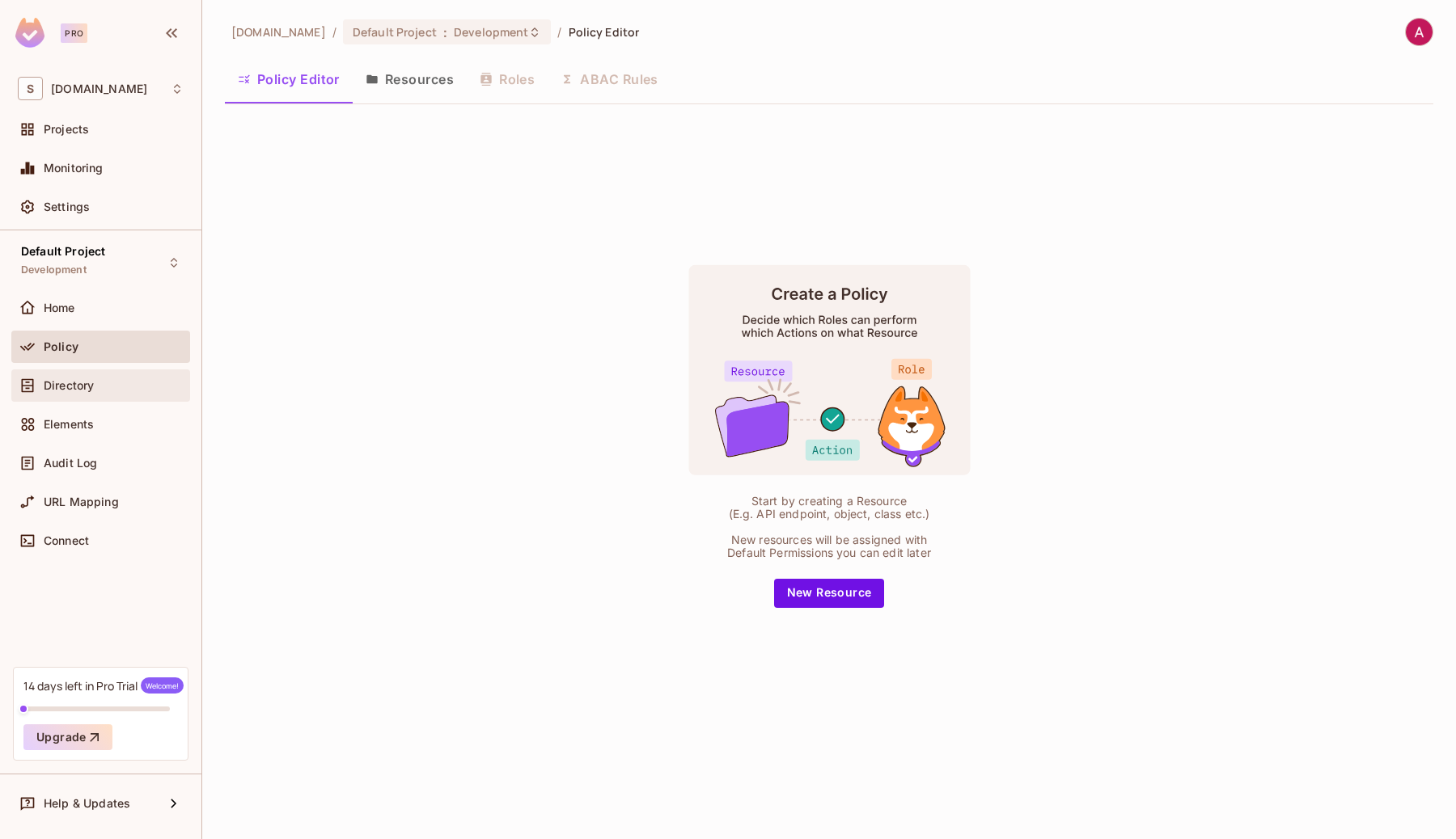
click at [70, 388] on span "Directory" at bounding box center [68, 386] width 50 height 13
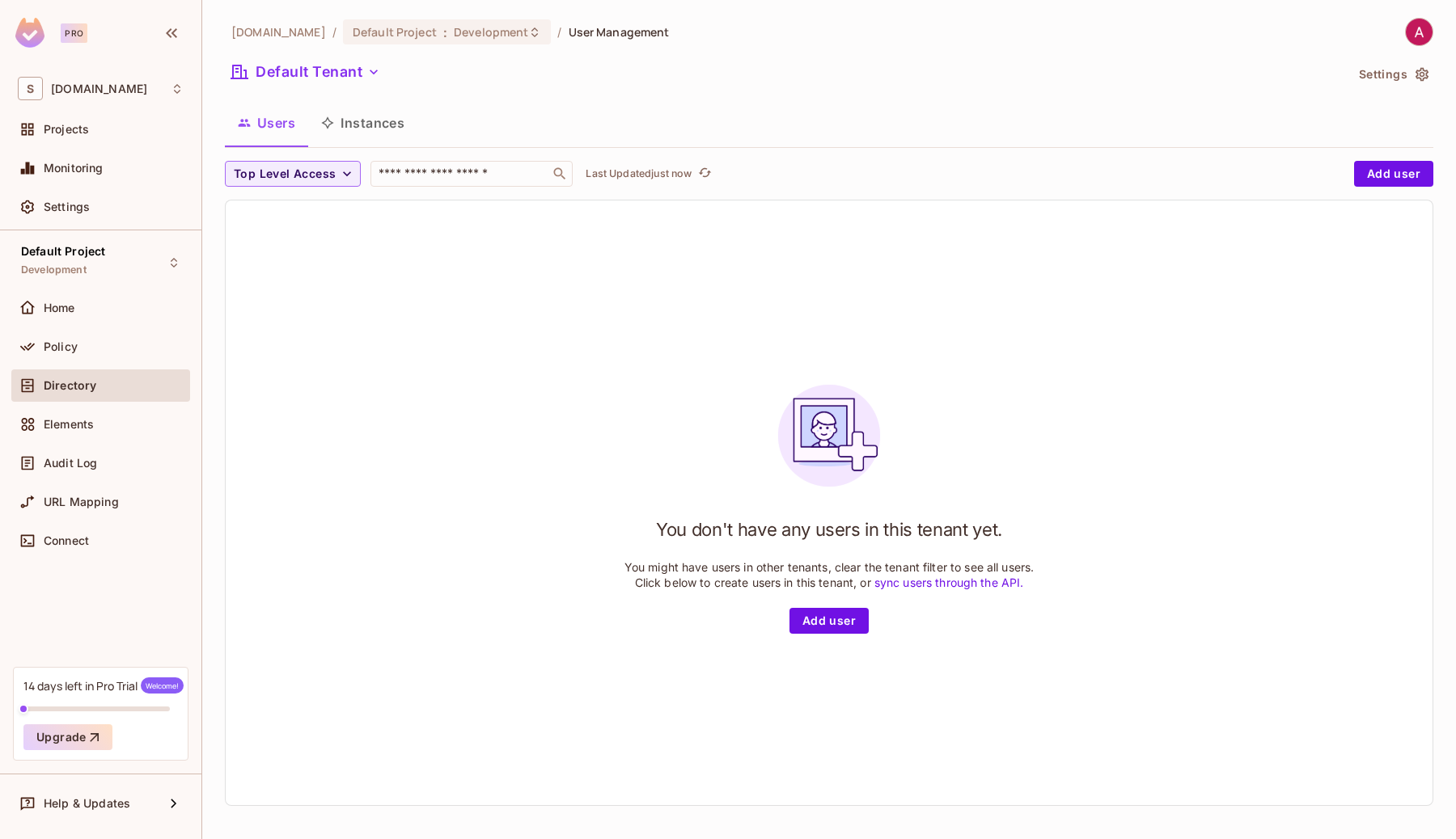
click at [1418, 36] on img at bounding box center [1419, 32] width 26 height 26
click at [1163, 90] on div at bounding box center [728, 419] width 1456 height 839
click at [1423, 32] on img at bounding box center [1419, 32] width 26 height 26
click at [1350, 167] on li "Log out" at bounding box center [1375, 175] width 219 height 26
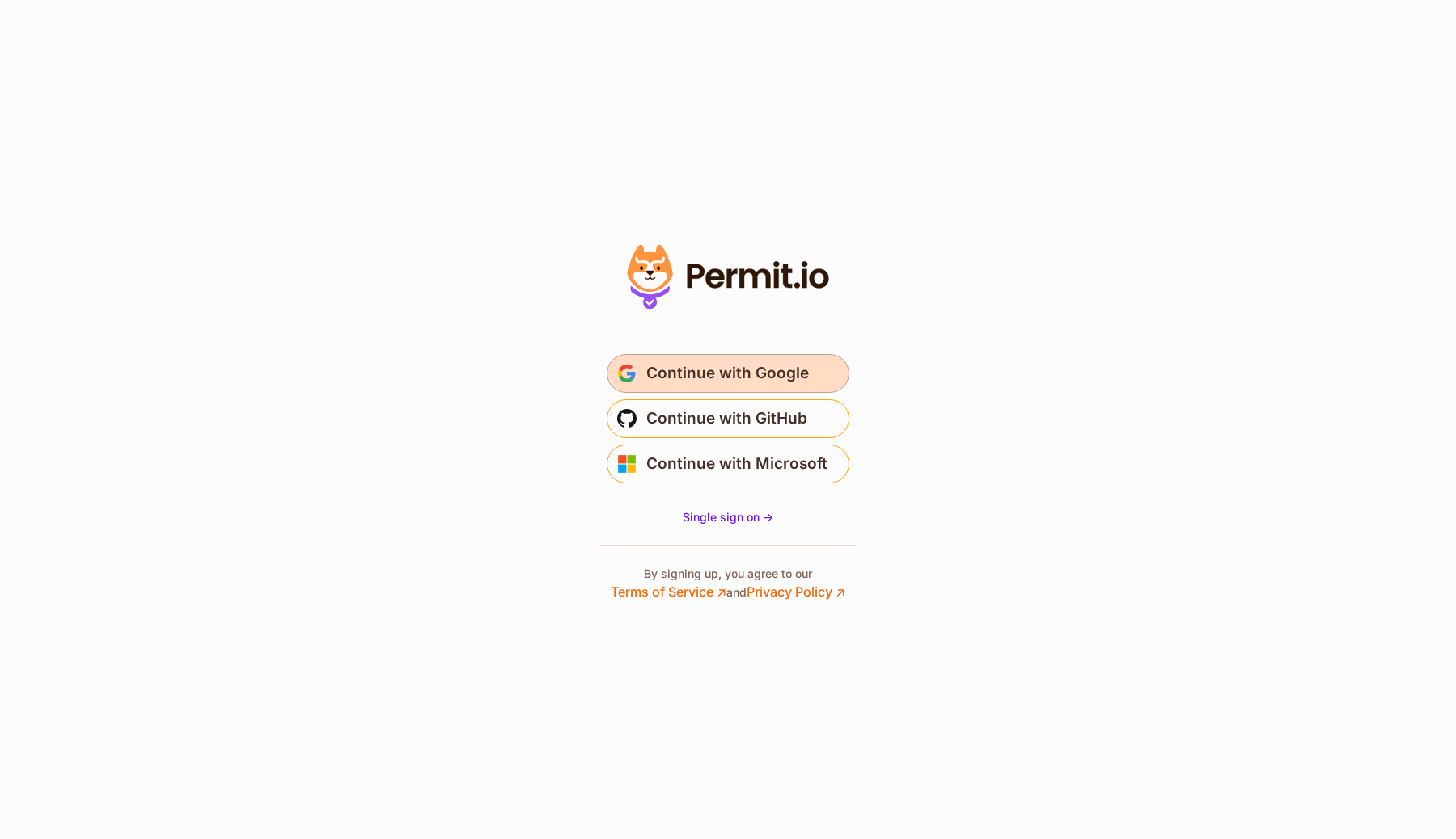
click at [746, 376] on span "Continue with Google" at bounding box center [728, 373] width 163 height 26
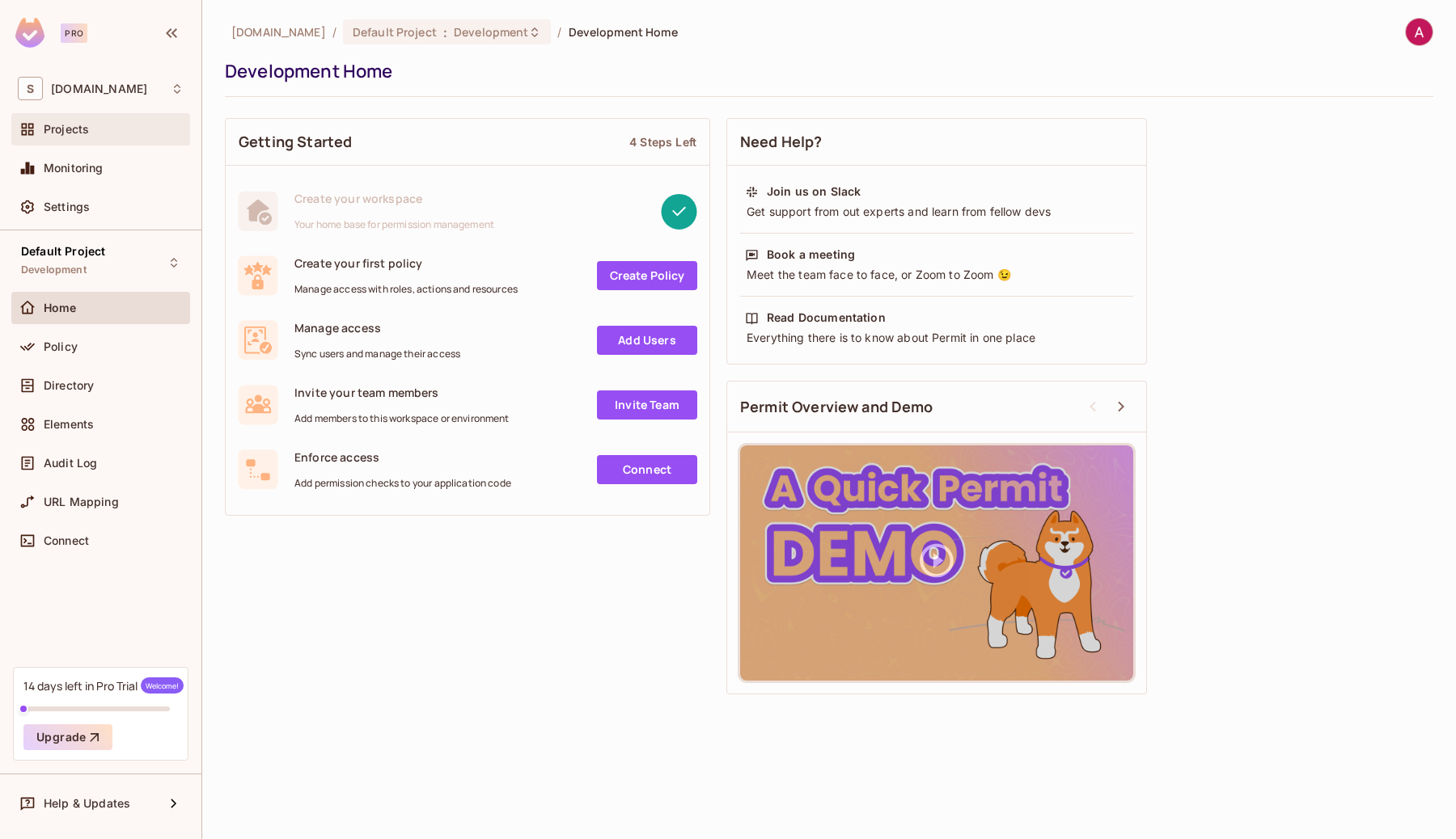
click at [65, 128] on span "Projects" at bounding box center [66, 130] width 45 height 13
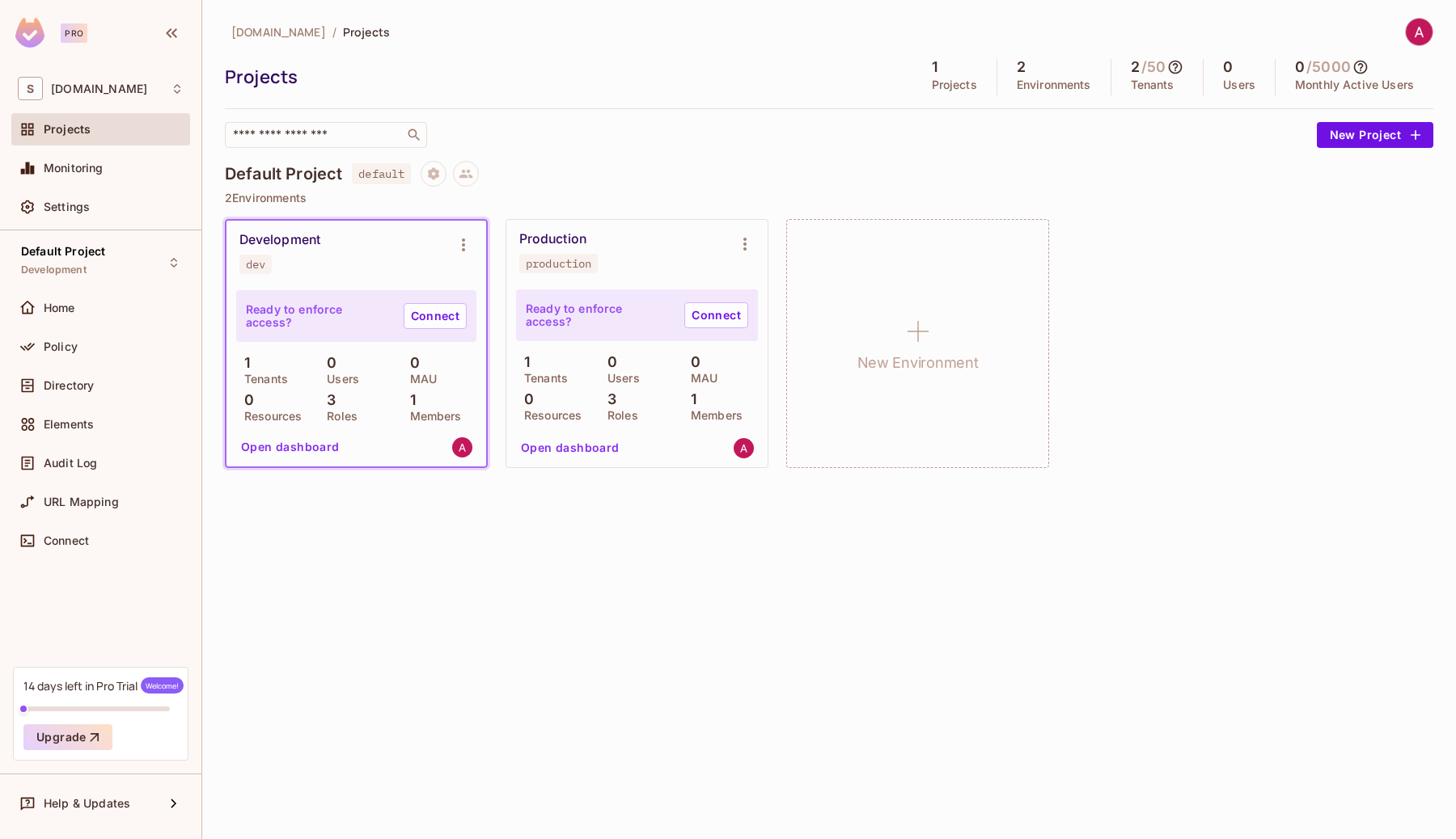
click at [675, 550] on div "signifyhealth.com / Projects Projects 1 Projects 2 Environments 2 / 50 Tenants …" at bounding box center [829, 419] width 1254 height 839
click at [644, 247] on div "Production production" at bounding box center [623, 253] width 209 height 42
